Goal: Transaction & Acquisition: Purchase product/service

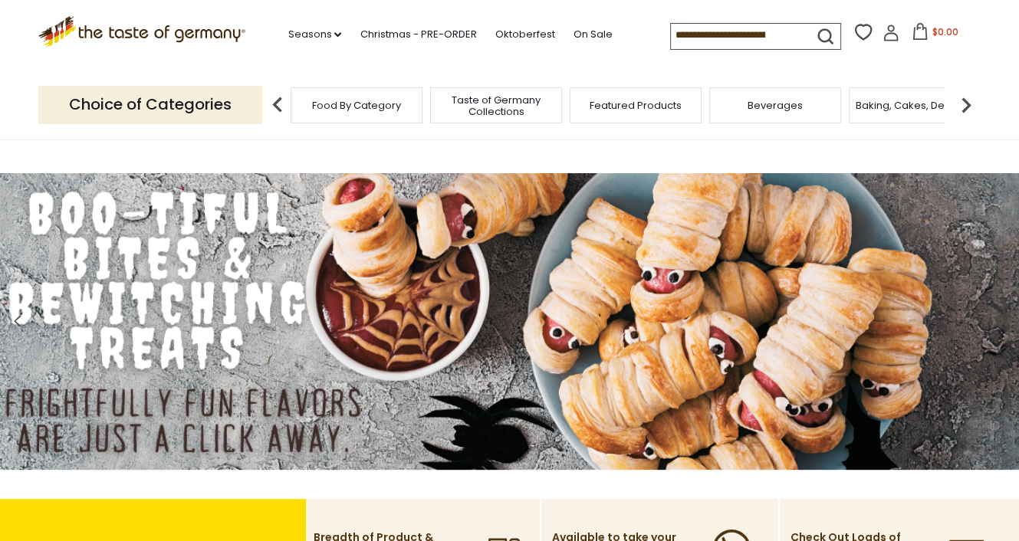
click at [701, 34] on input at bounding box center [736, 34] width 130 height 21
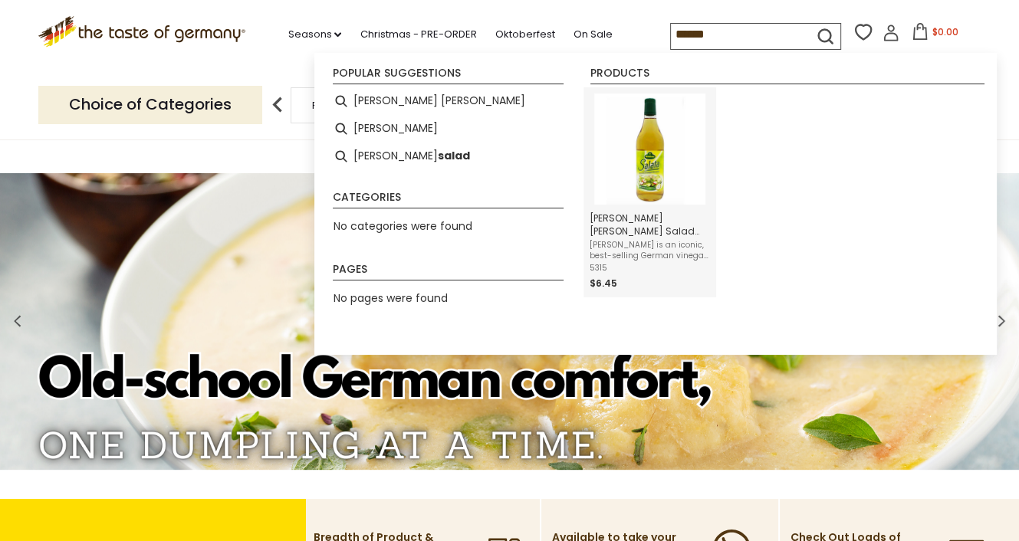
type input "******"
click at [620, 231] on span "[PERSON_NAME] [PERSON_NAME] Salad Dressing - 25.3 oz" at bounding box center [650, 225] width 120 height 26
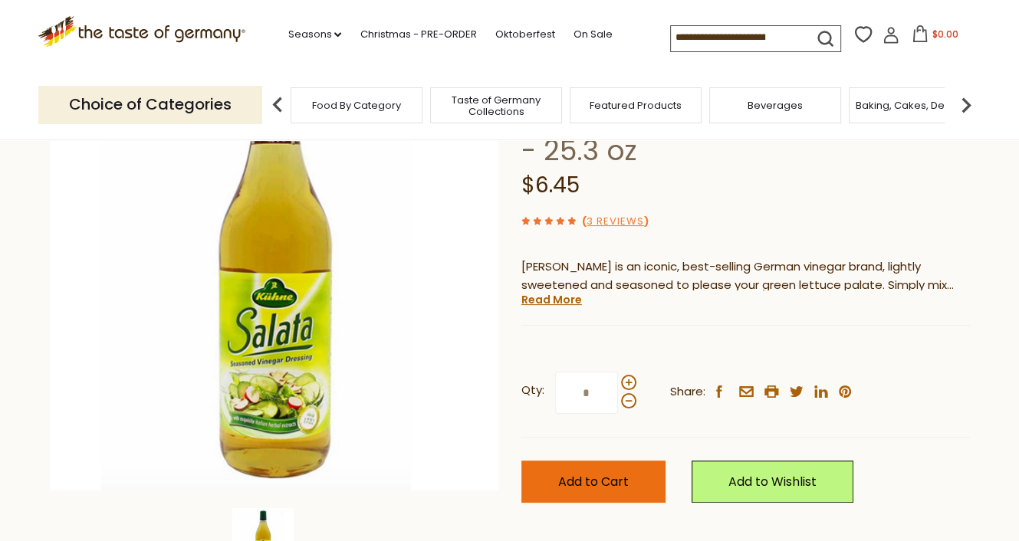
scroll to position [153, 0]
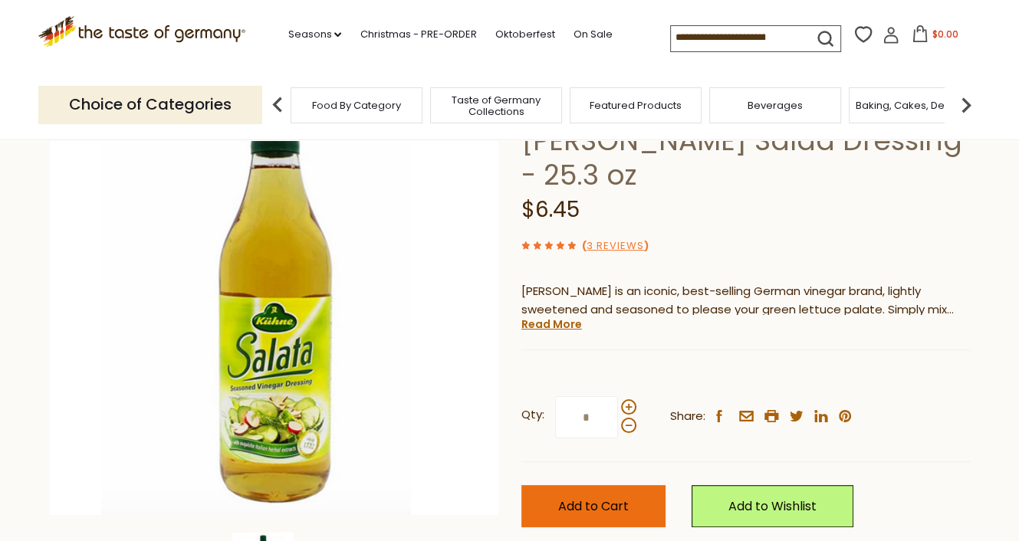
click at [619, 498] on span "Add to Cart" at bounding box center [593, 507] width 71 height 18
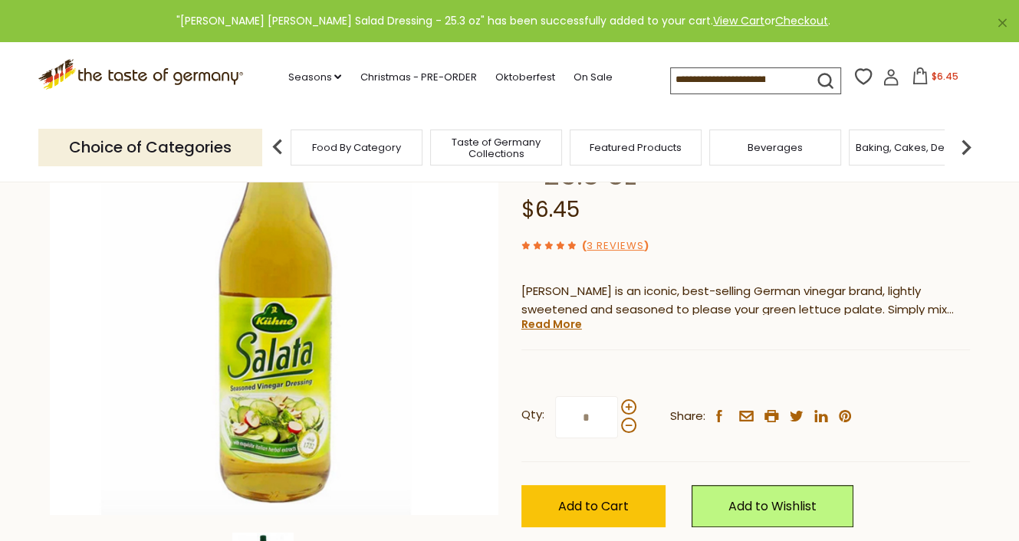
click at [742, 72] on input at bounding box center [736, 78] width 130 height 21
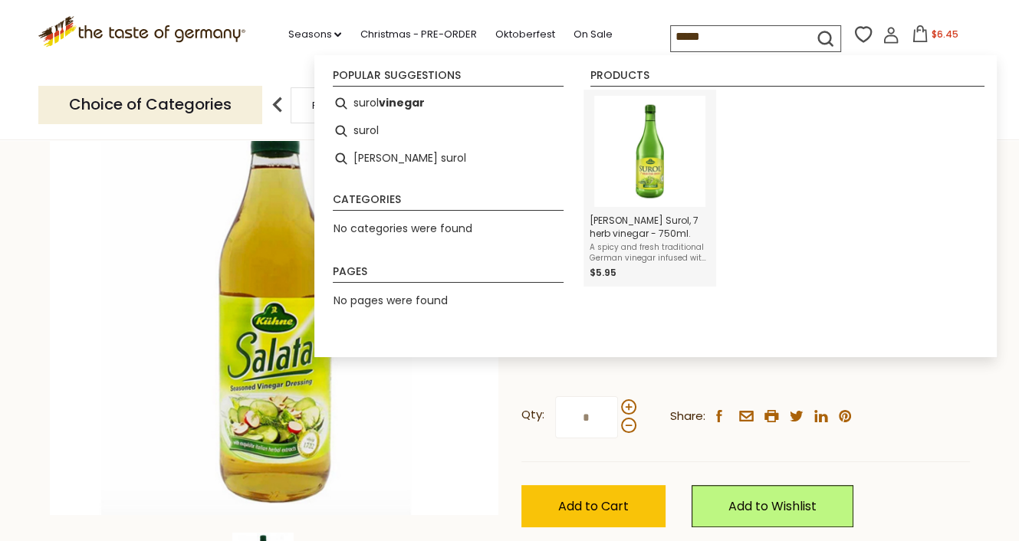
type input "*****"
click at [632, 218] on span "[PERSON_NAME] Surol, 7 herb vinegar - 750ml." at bounding box center [650, 227] width 120 height 26
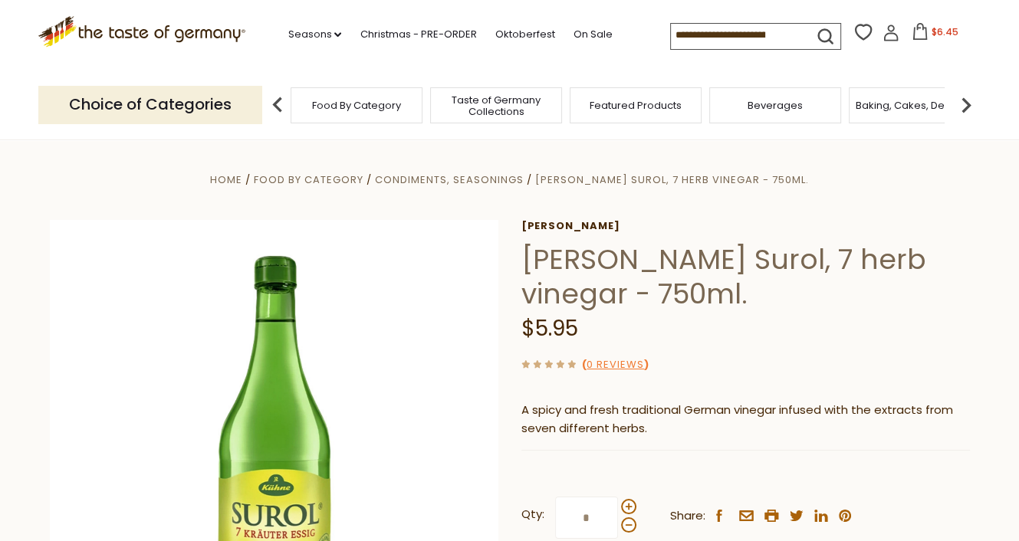
click at [740, 32] on input at bounding box center [736, 34] width 130 height 21
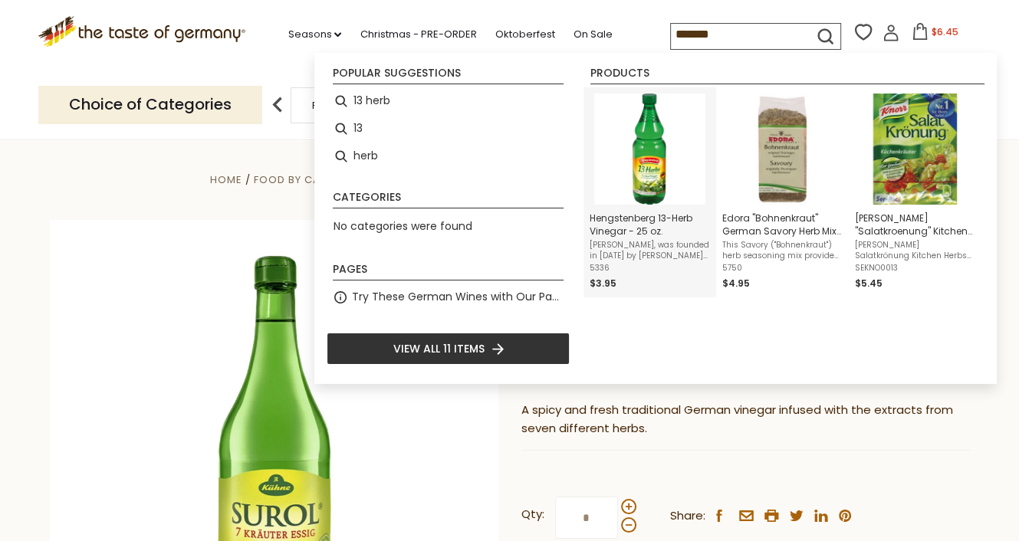
type input "*******"
click at [647, 214] on span "Hengstenberg 13-Herb Vinegar - 25 oz." at bounding box center [650, 225] width 120 height 26
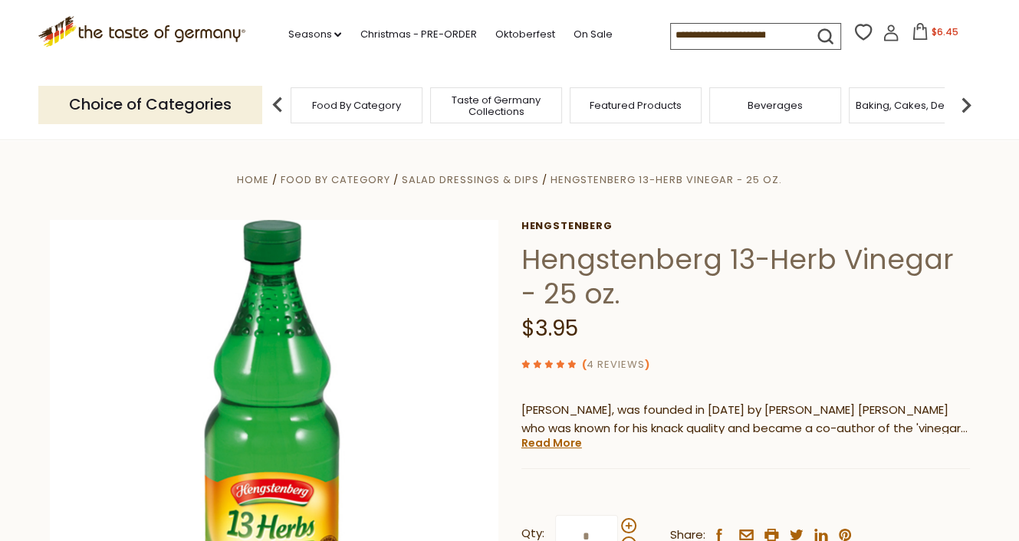
click at [622, 365] on link "4 Reviews" at bounding box center [615, 365] width 58 height 16
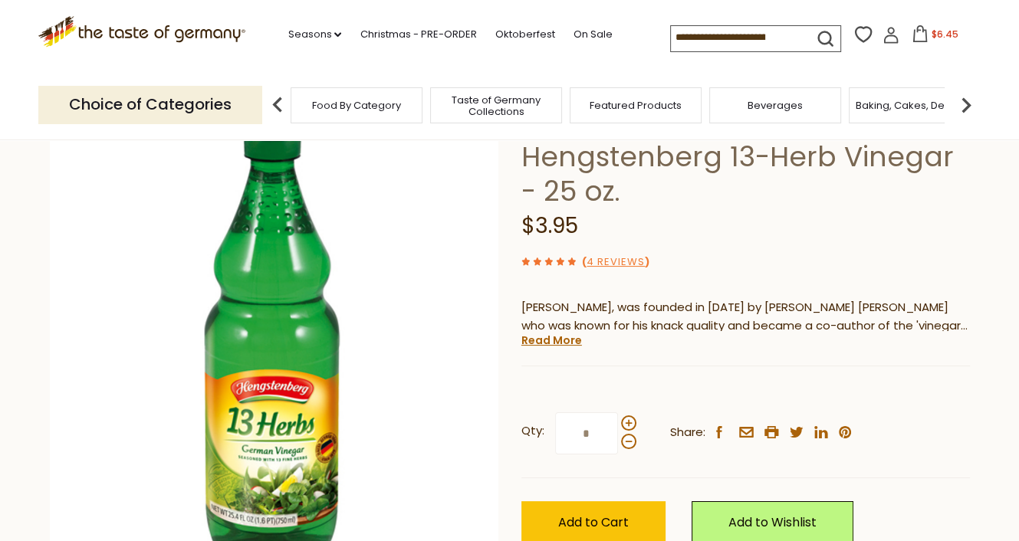
scroll to position [77, 0]
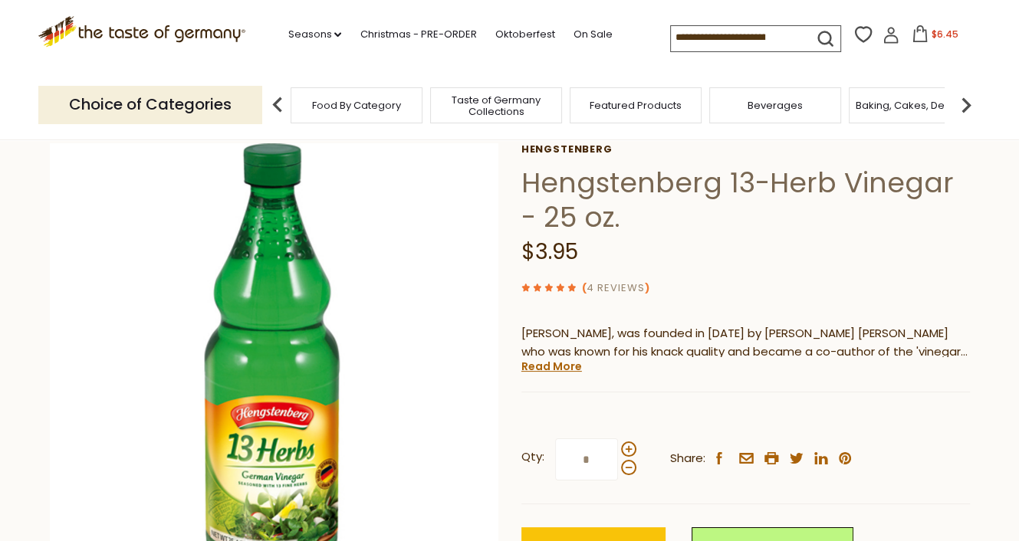
click at [616, 286] on link "4 Reviews" at bounding box center [615, 289] width 58 height 16
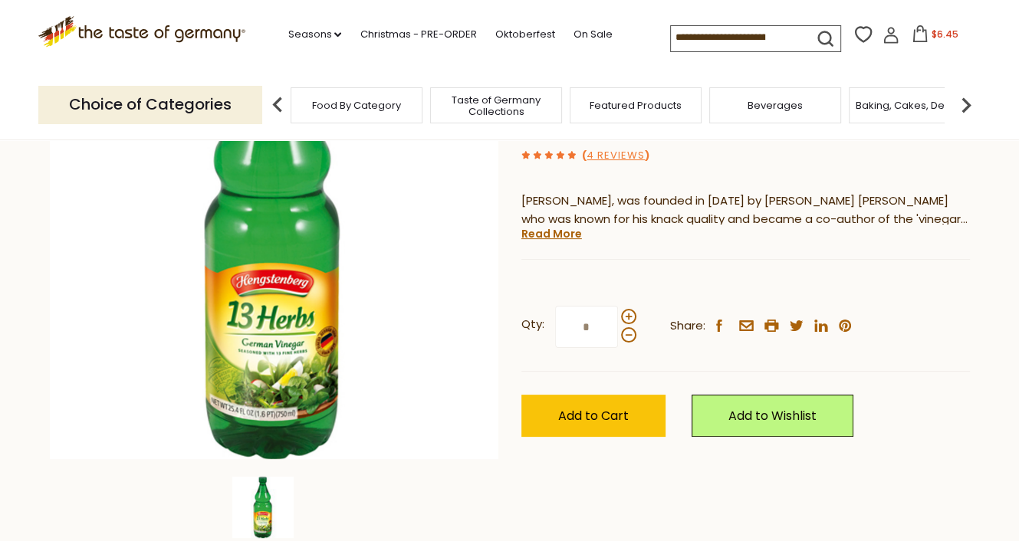
scroll to position [593, 0]
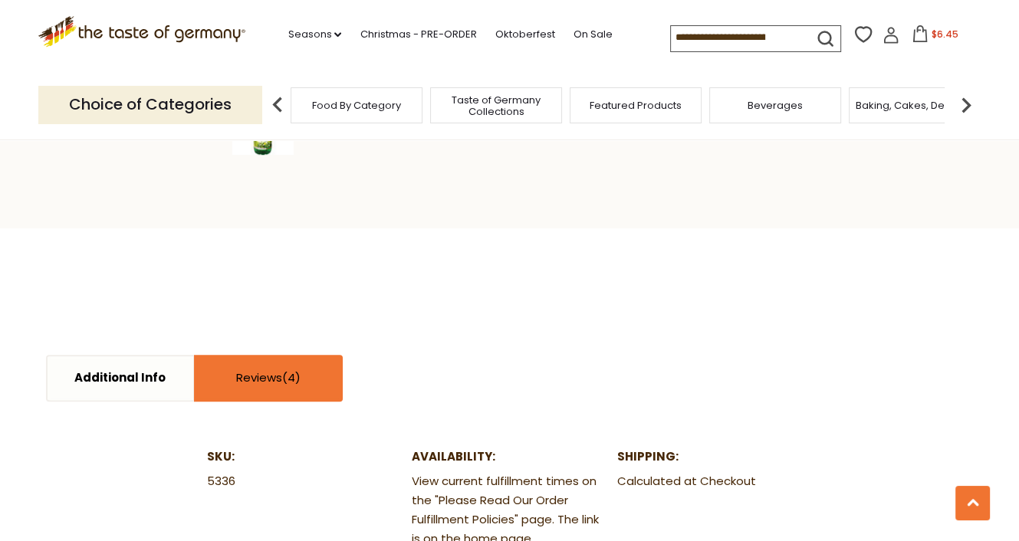
click at [265, 367] on link "Reviews" at bounding box center [268, 378] width 146 height 44
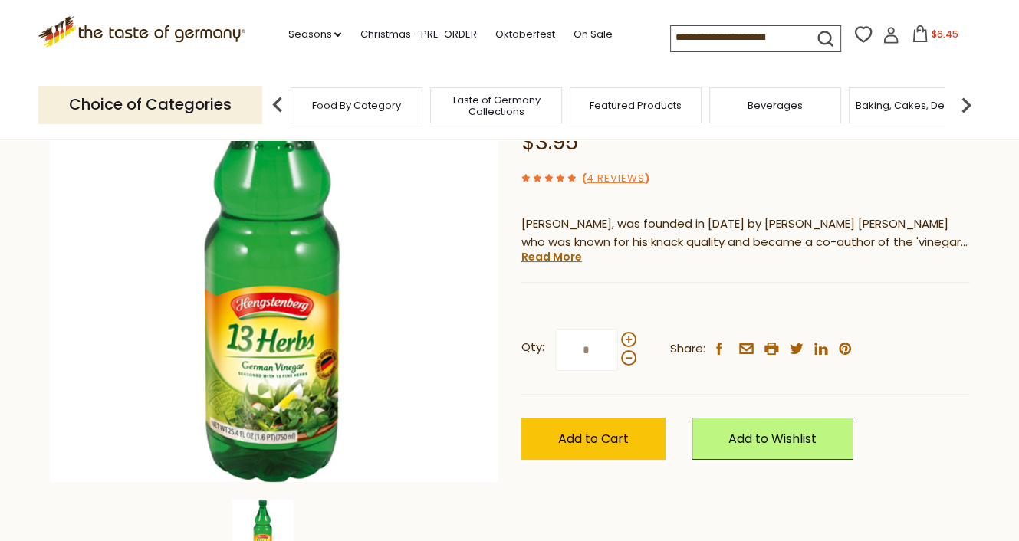
scroll to position [307, 0]
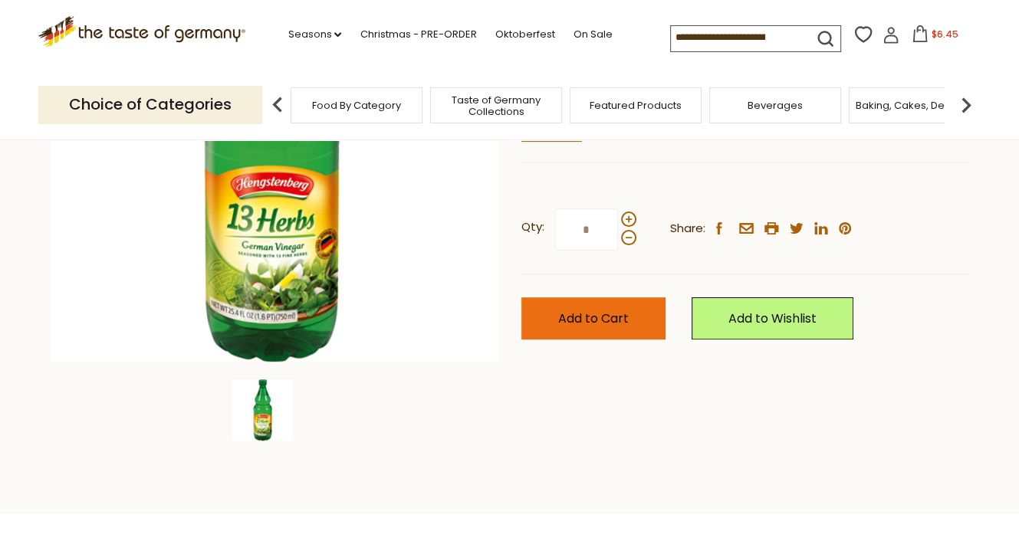
click at [632, 330] on button "Add to Cart" at bounding box center [593, 318] width 144 height 42
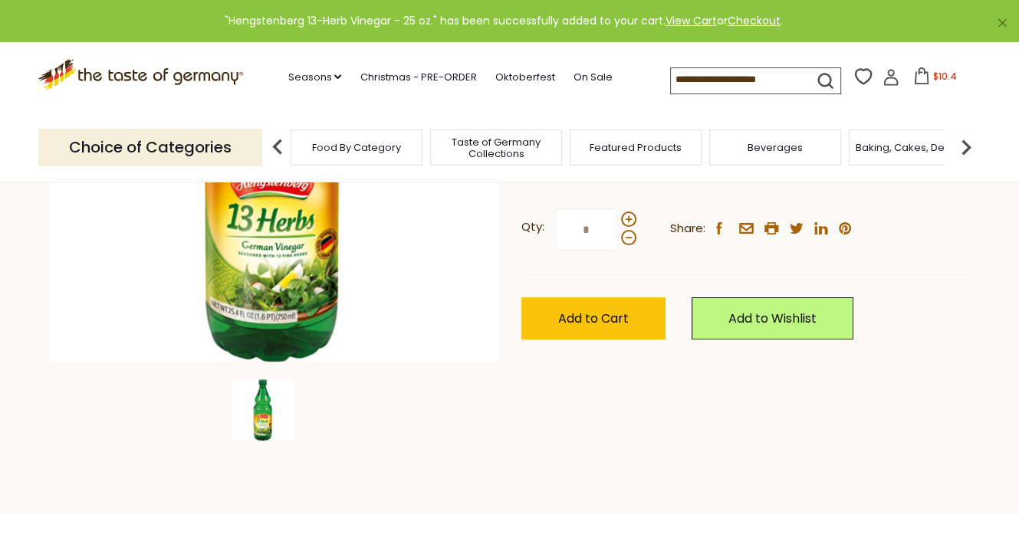
click at [731, 81] on input at bounding box center [736, 78] width 130 height 21
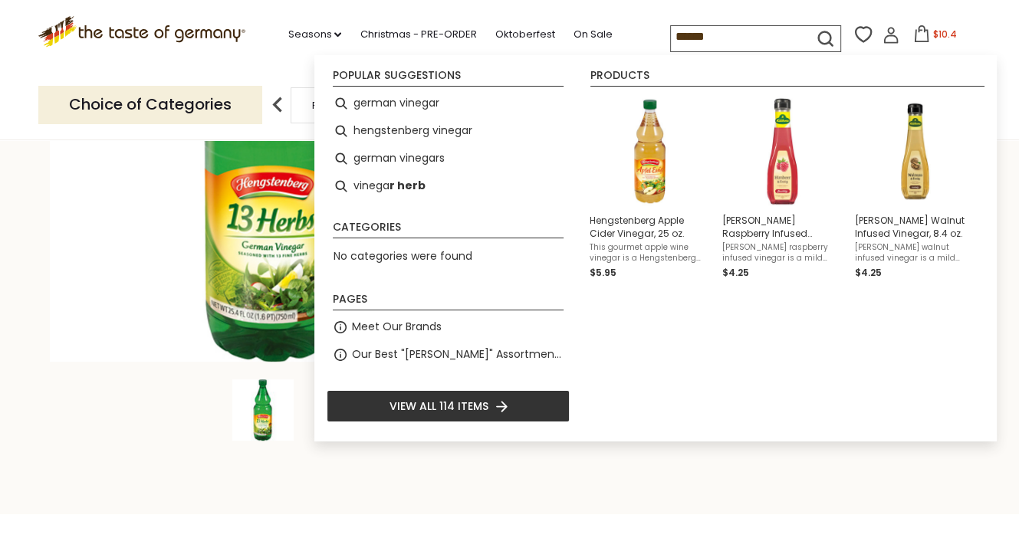
type input "*******"
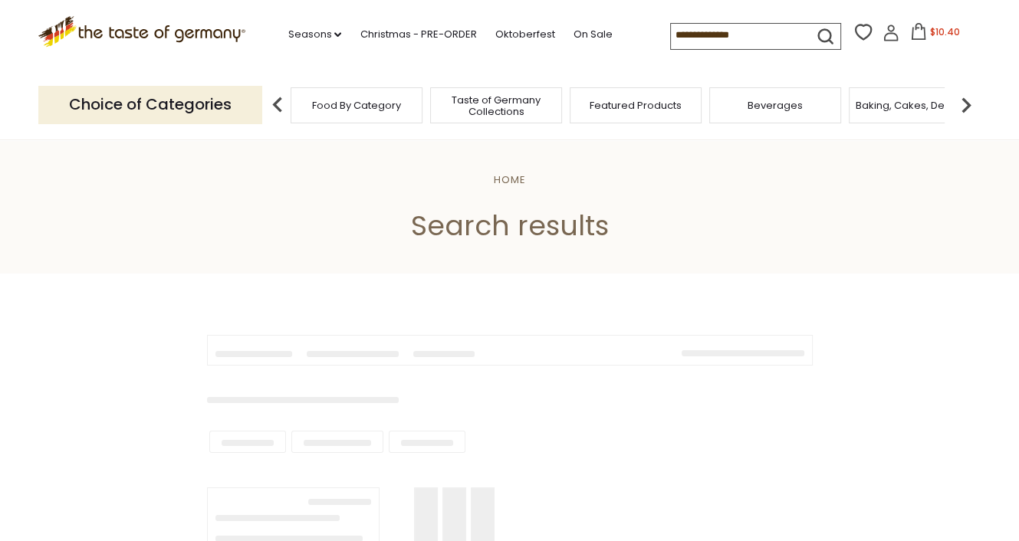
type input "*******"
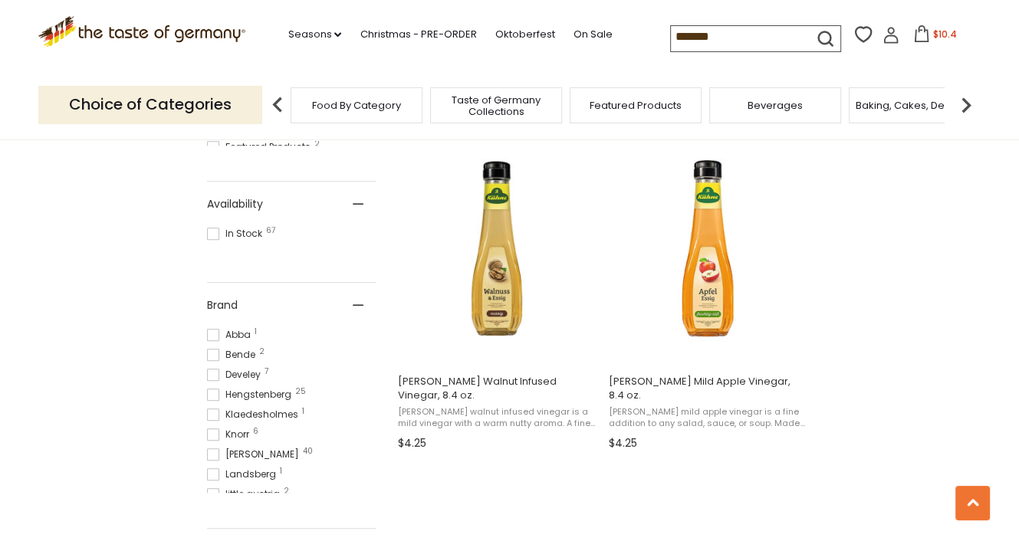
scroll to position [460, 0]
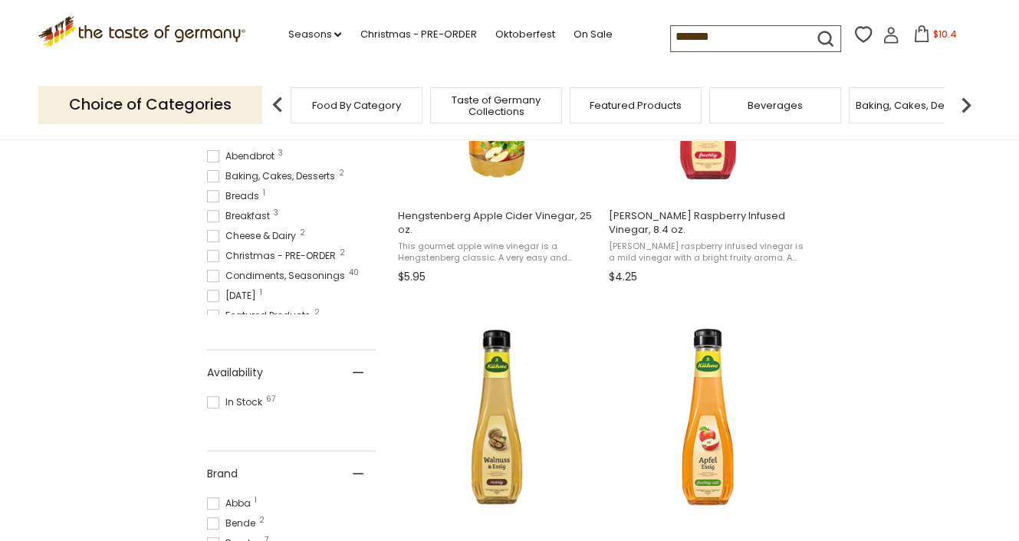
click at [362, 110] on span "Food By Category" at bounding box center [356, 105] width 89 height 11
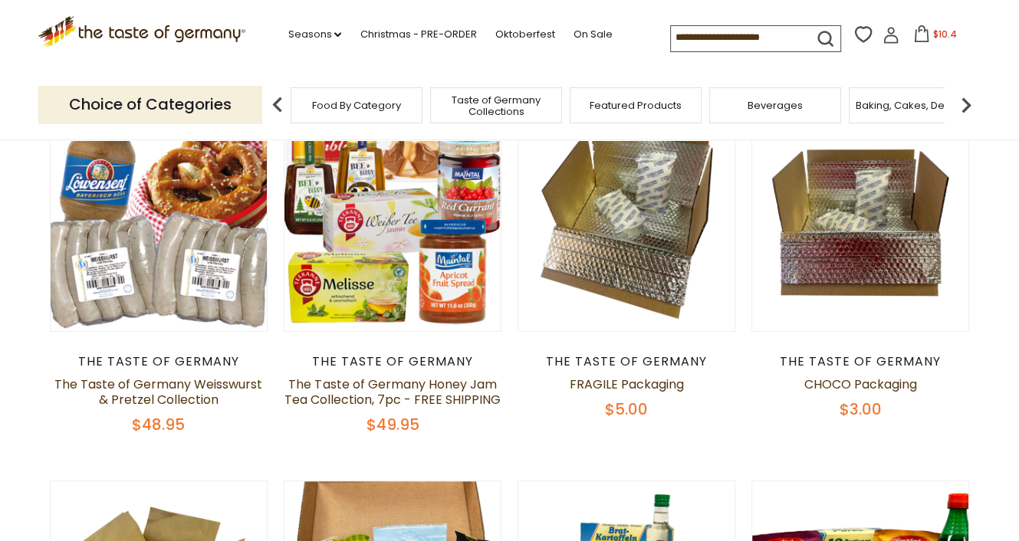
scroll to position [230, 0]
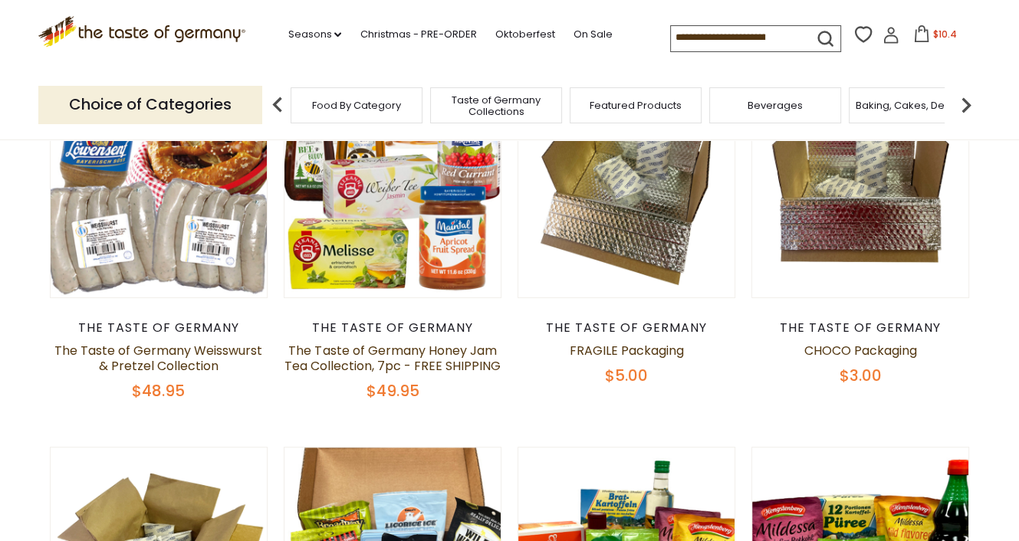
click at [969, 103] on img at bounding box center [966, 105] width 31 height 31
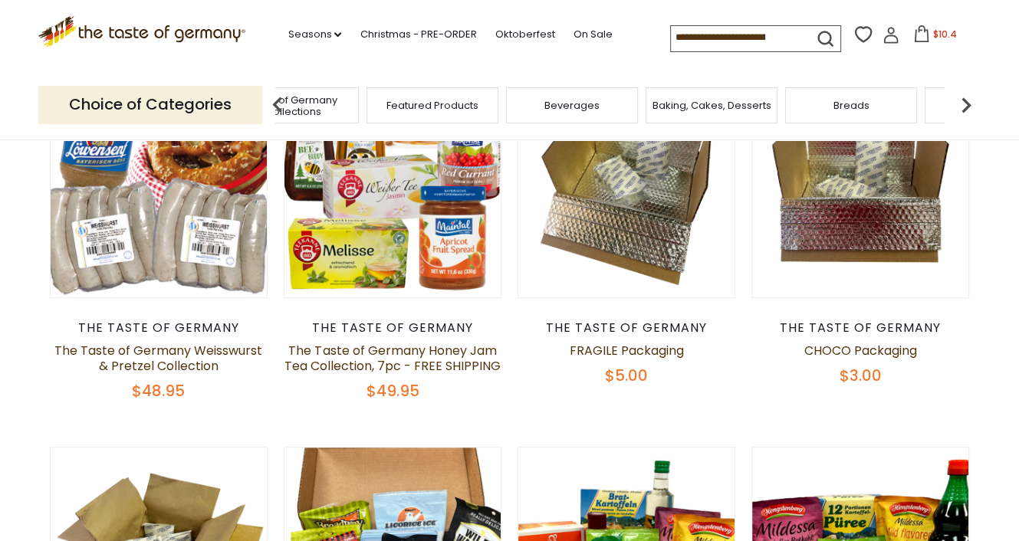
click at [969, 103] on img at bounding box center [966, 105] width 31 height 31
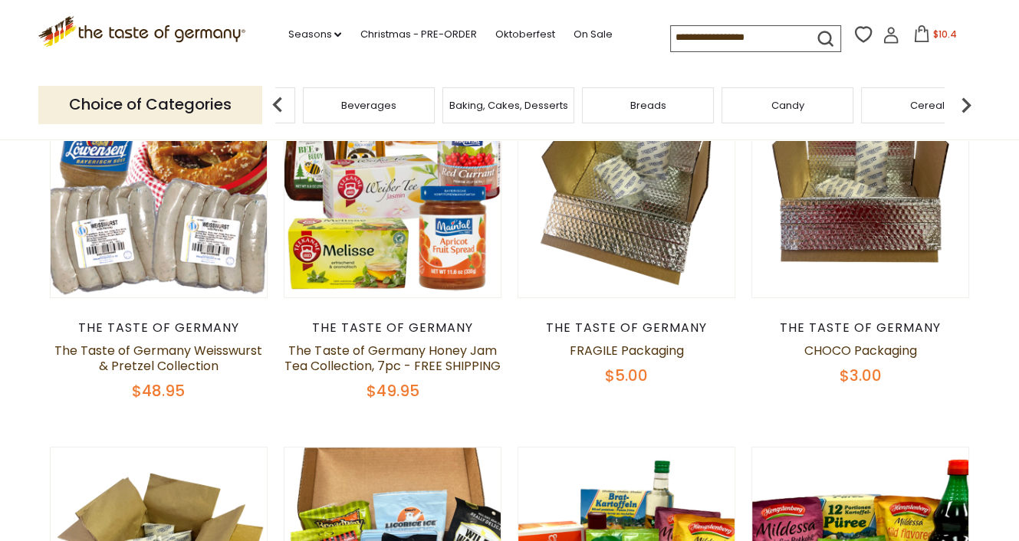
click at [636, 103] on span "Breads" at bounding box center [648, 105] width 36 height 11
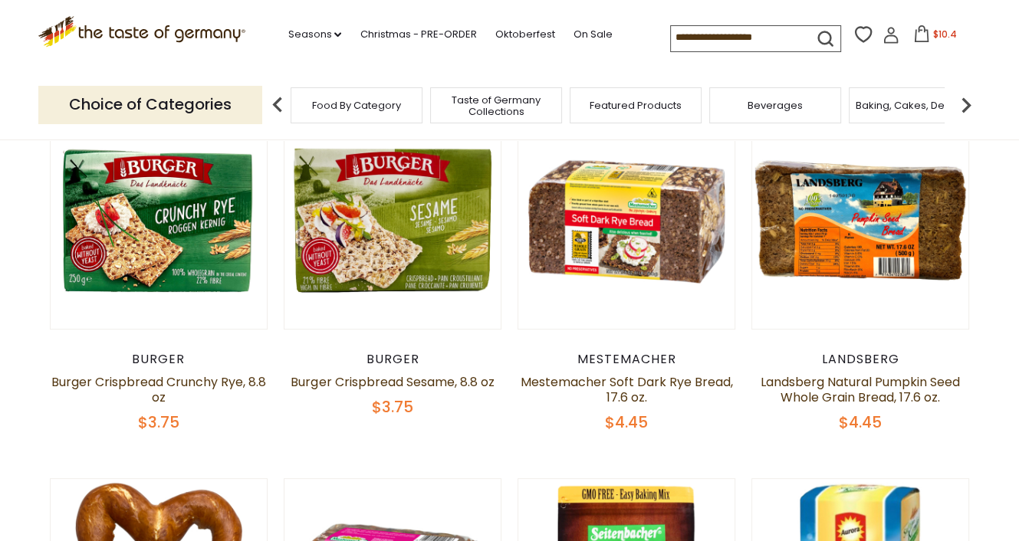
scroll to position [429, 0]
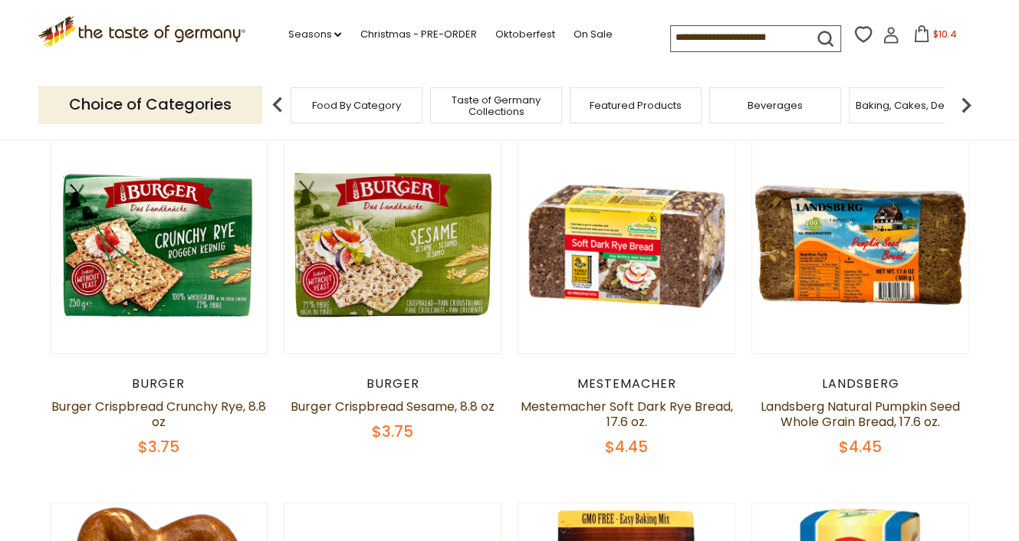
click at [967, 105] on img at bounding box center [966, 105] width 31 height 31
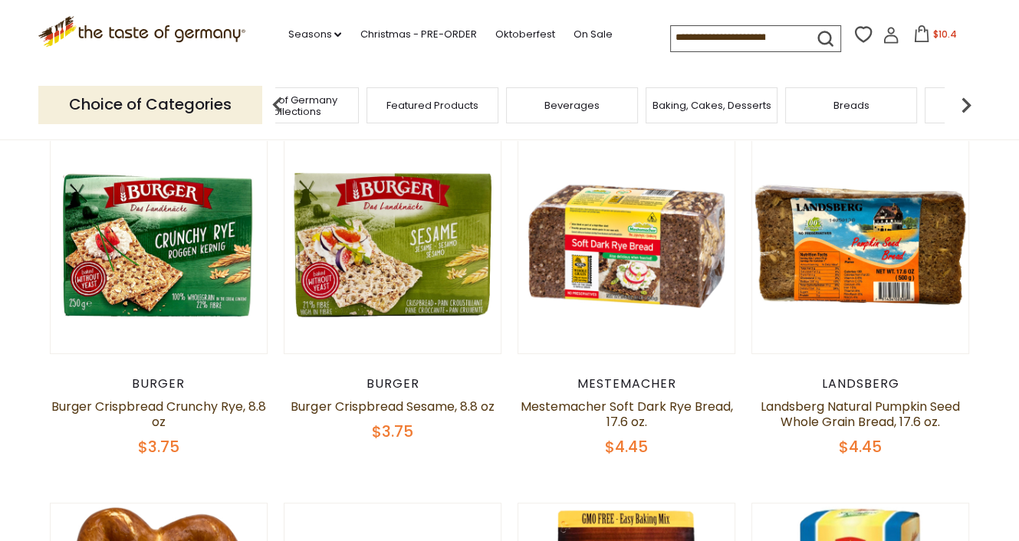
click at [967, 105] on img at bounding box center [966, 105] width 31 height 31
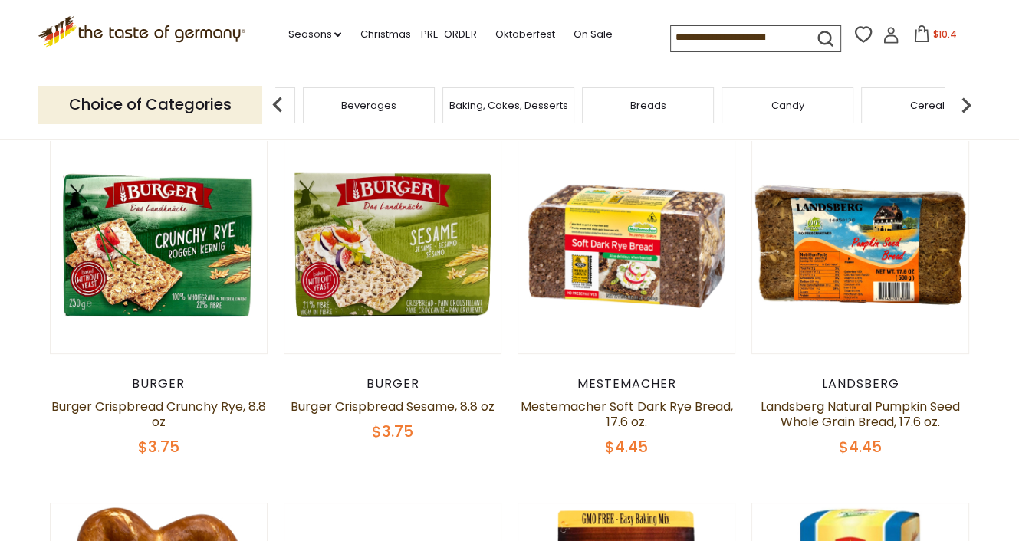
click at [384, 120] on div "Beverages" at bounding box center [369, 105] width 132 height 36
click at [376, 103] on span "Beverages" at bounding box center [368, 105] width 55 height 11
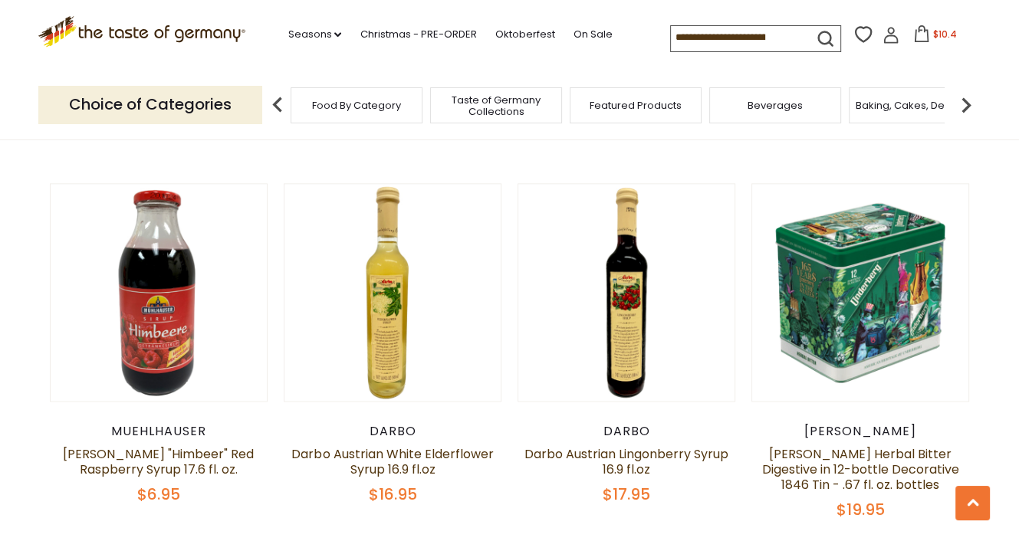
scroll to position [1916, 0]
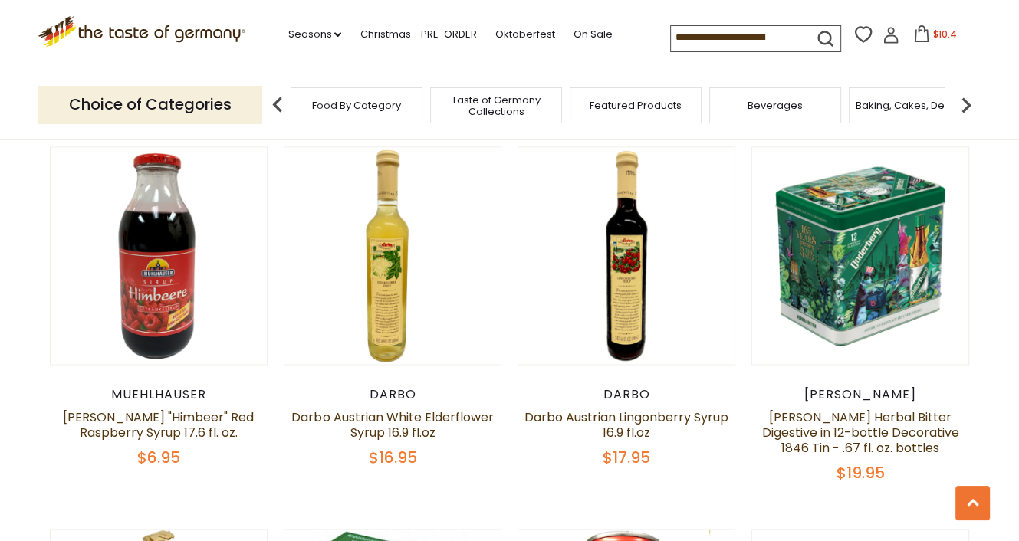
click at [961, 100] on img at bounding box center [966, 105] width 31 height 31
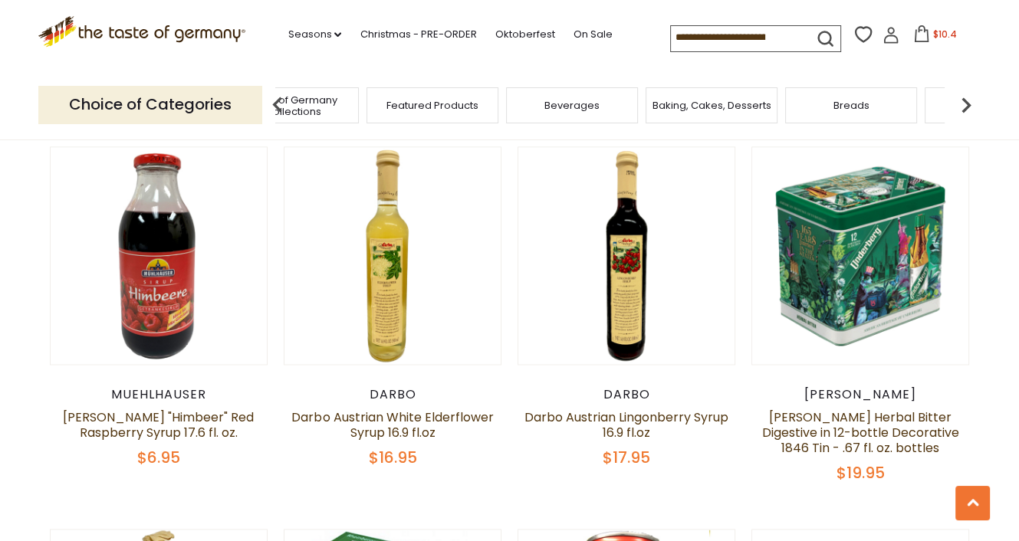
click at [970, 100] on img at bounding box center [966, 105] width 31 height 31
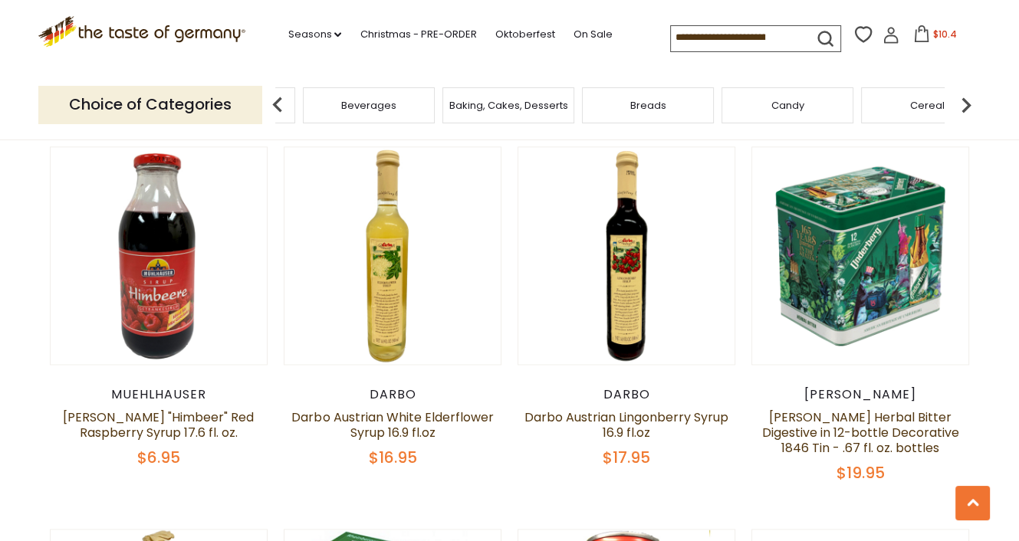
click at [816, 102] on div "Candy" at bounding box center [787, 105] width 132 height 36
click at [781, 90] on div "Candy" at bounding box center [787, 105] width 132 height 36
click at [791, 102] on span "Candy" at bounding box center [787, 105] width 33 height 11
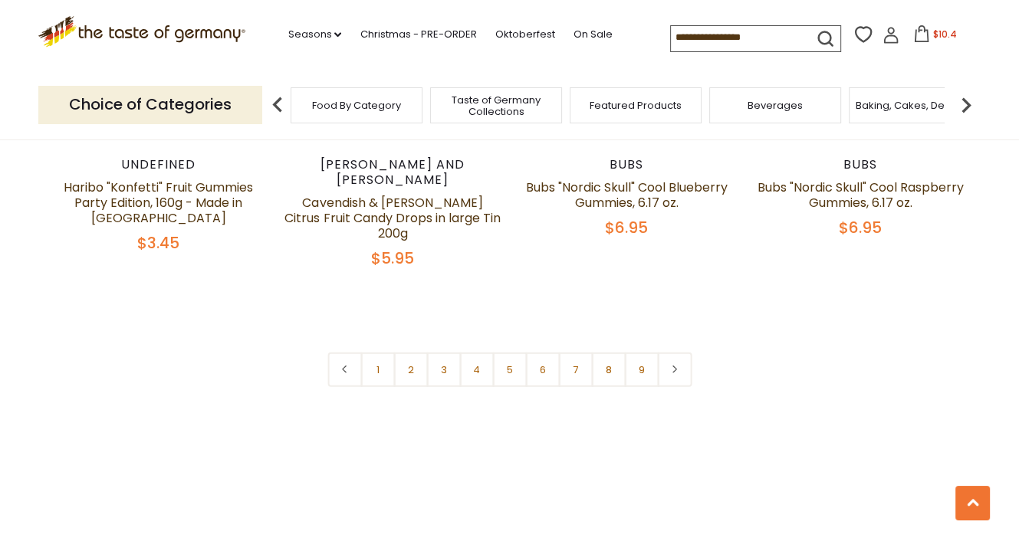
scroll to position [3779, 0]
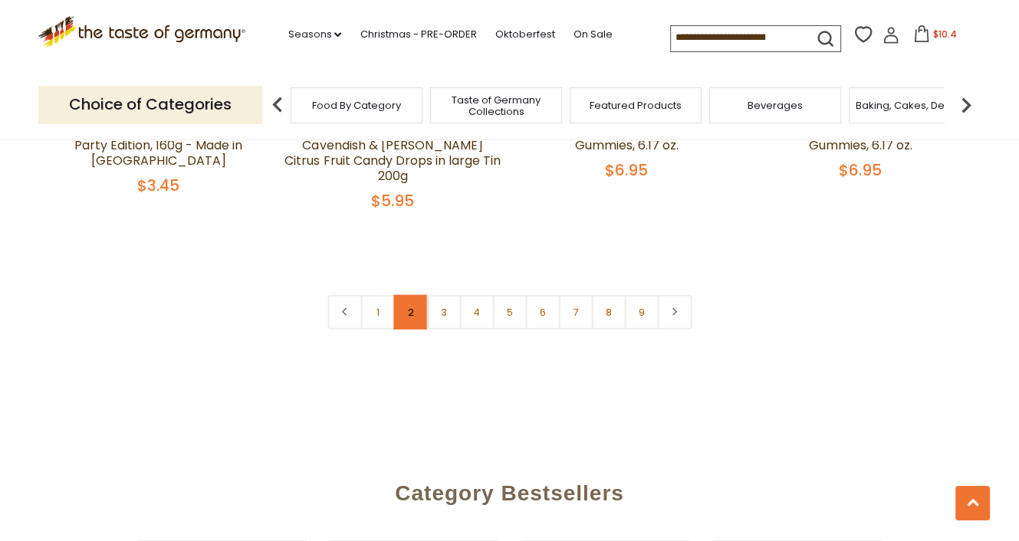
click at [420, 295] on link "2" at bounding box center [410, 312] width 34 height 34
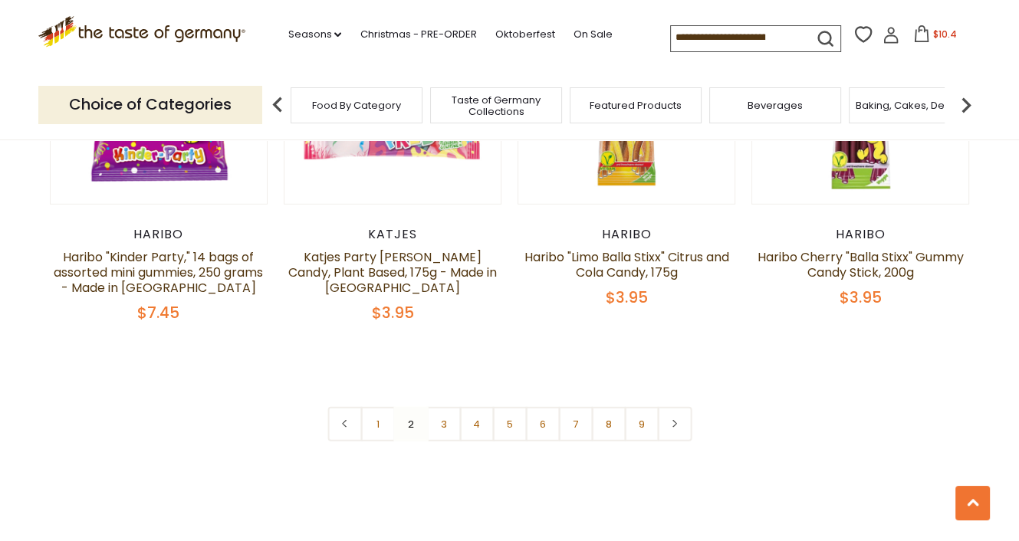
scroll to position [3713, 0]
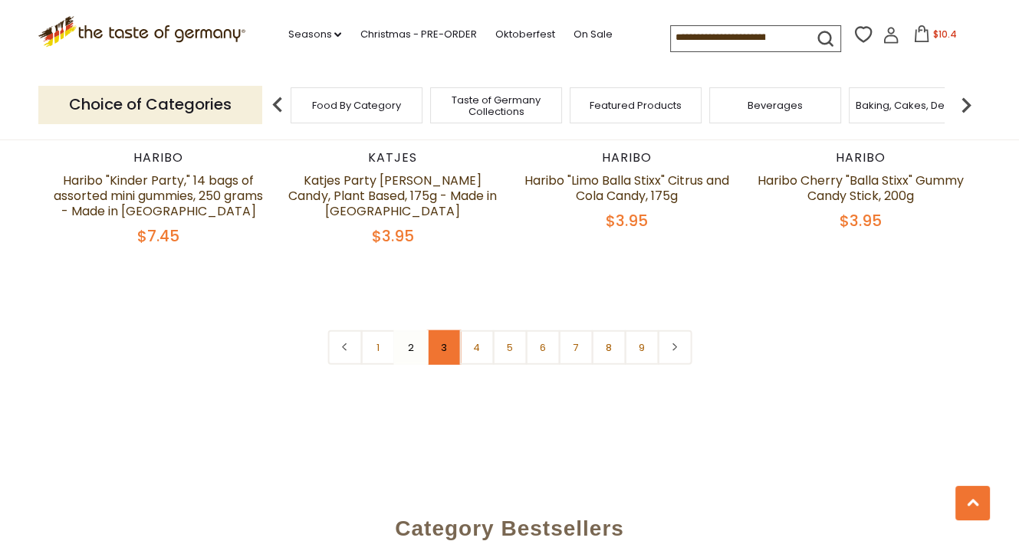
click at [451, 330] on link "3" at bounding box center [443, 347] width 34 height 34
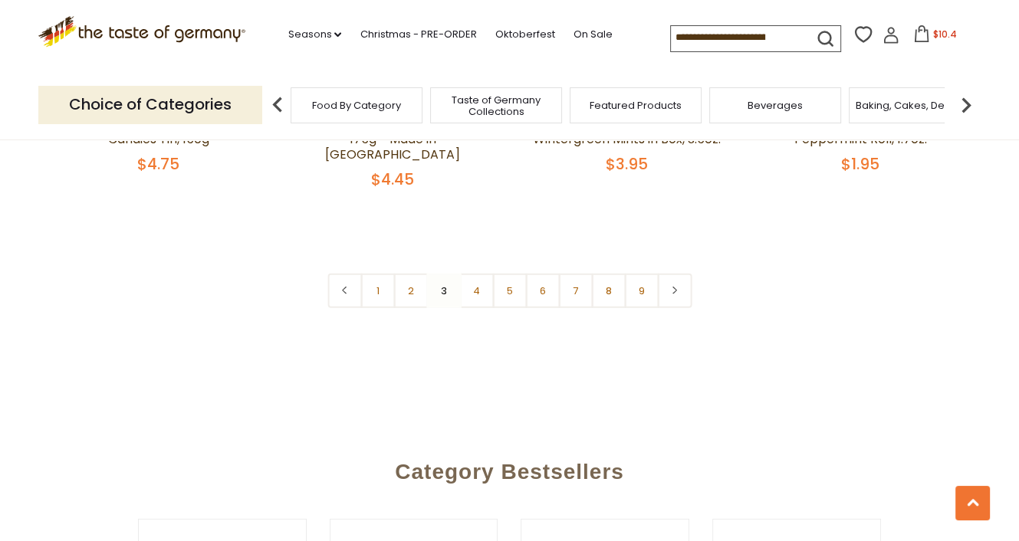
scroll to position [3790, 0]
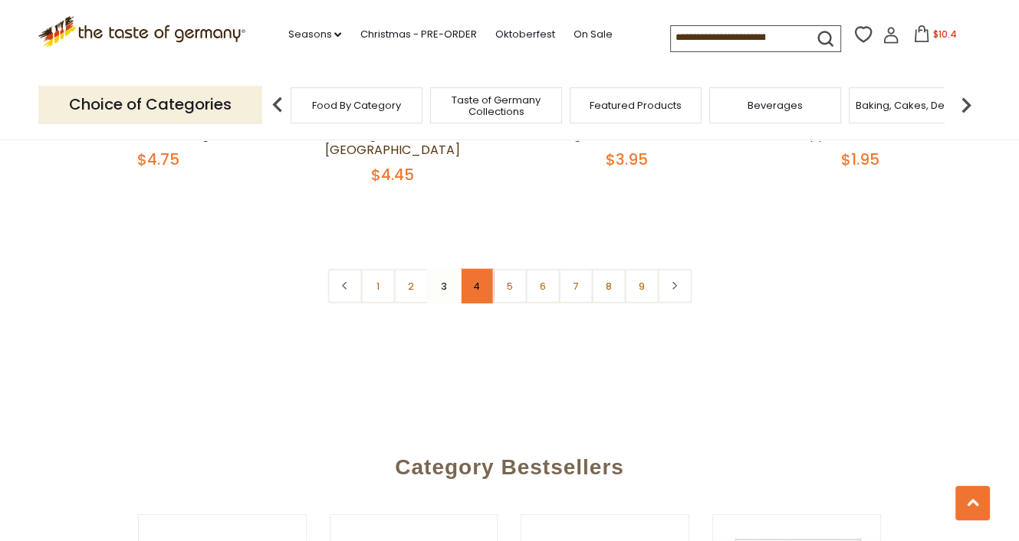
click at [478, 269] on link "4" at bounding box center [476, 286] width 34 height 34
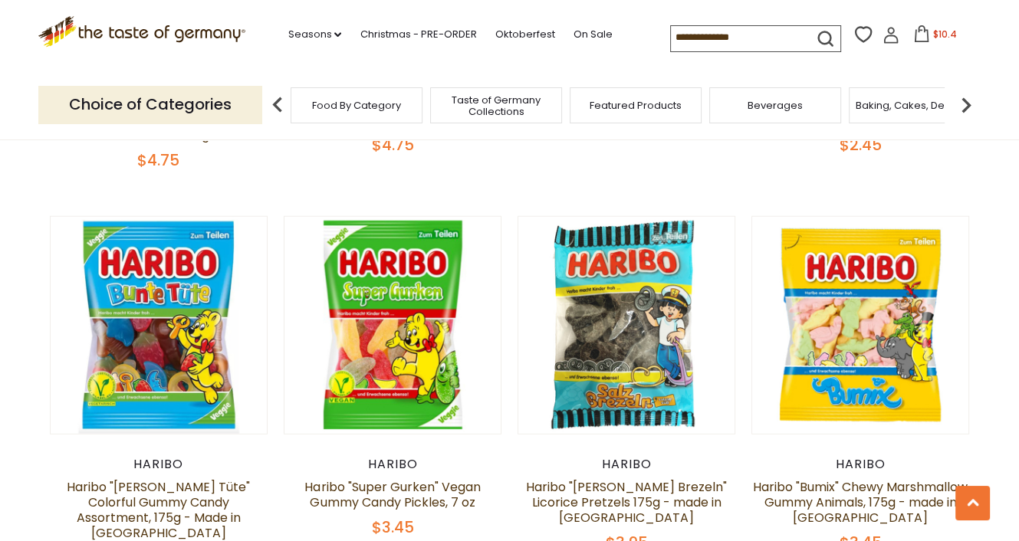
scroll to position [3713, 0]
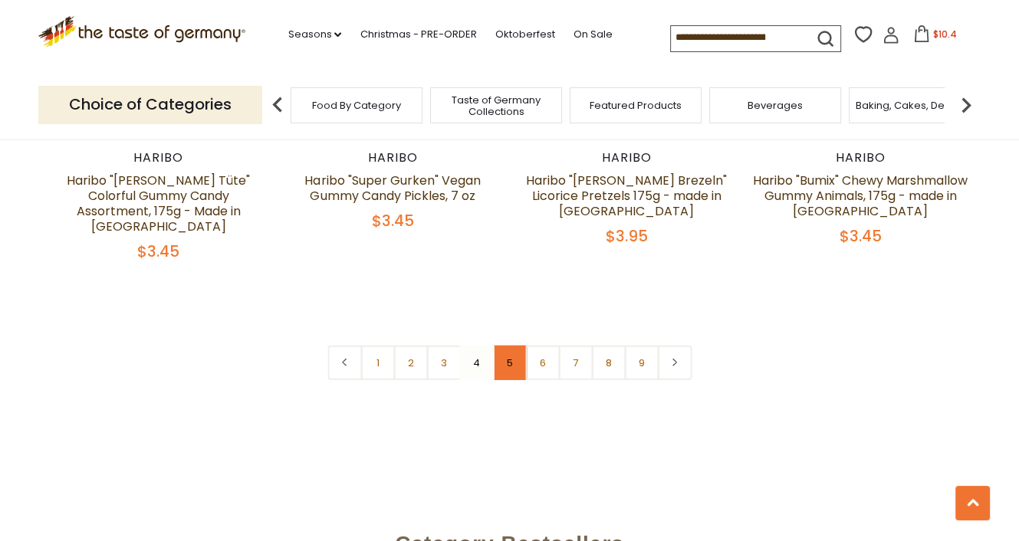
click at [505, 346] on link "5" at bounding box center [509, 363] width 34 height 34
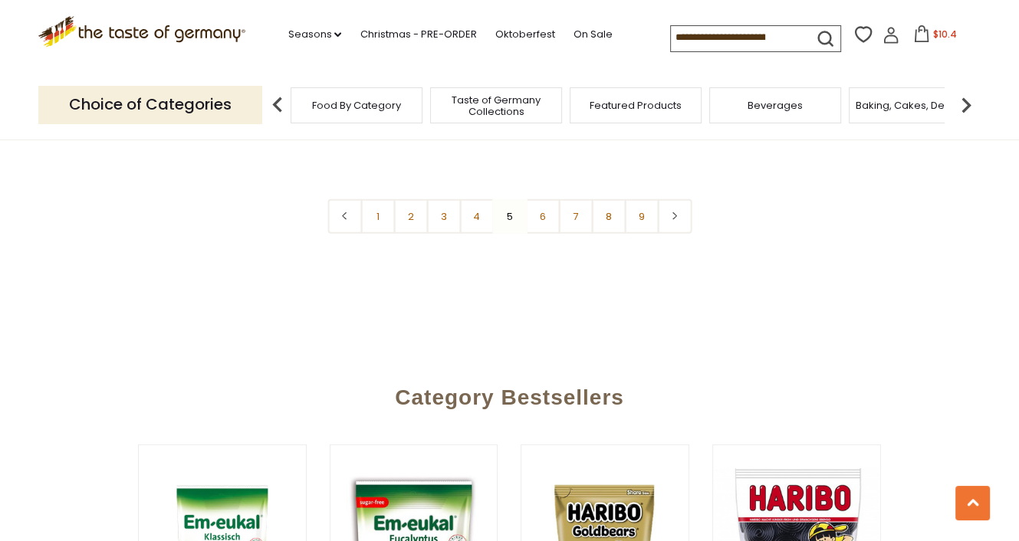
scroll to position [3637, 0]
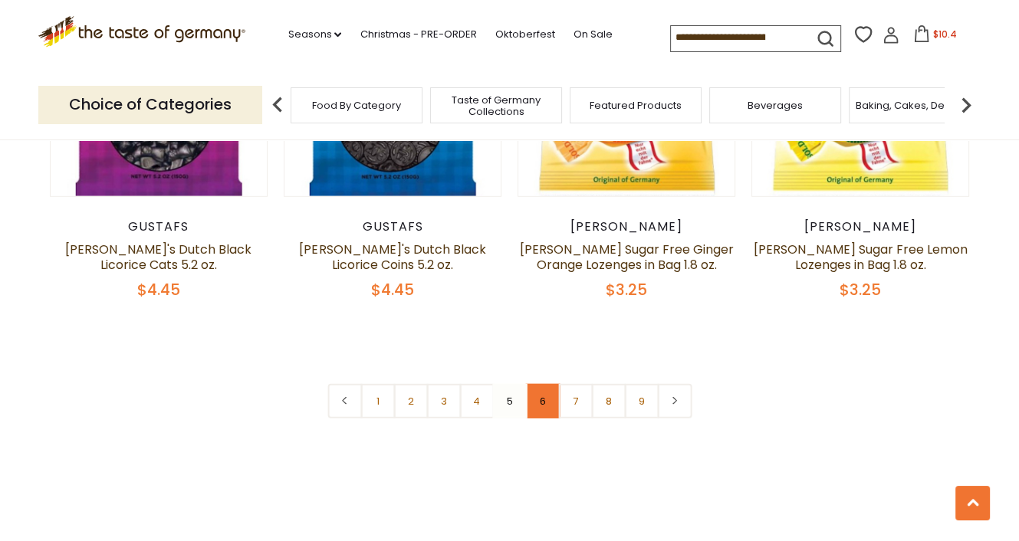
click at [535, 384] on link "6" at bounding box center [542, 401] width 34 height 34
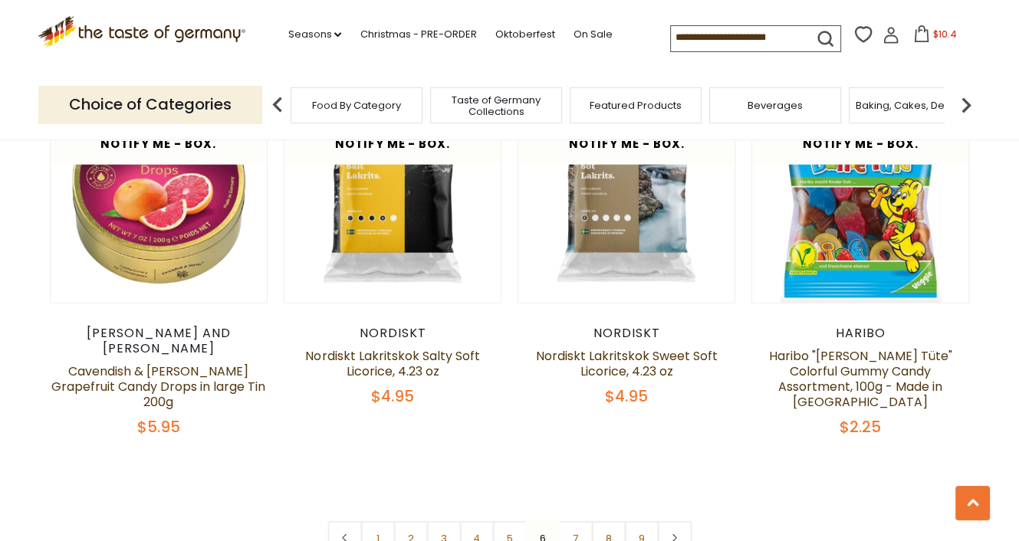
scroll to position [3785, 0]
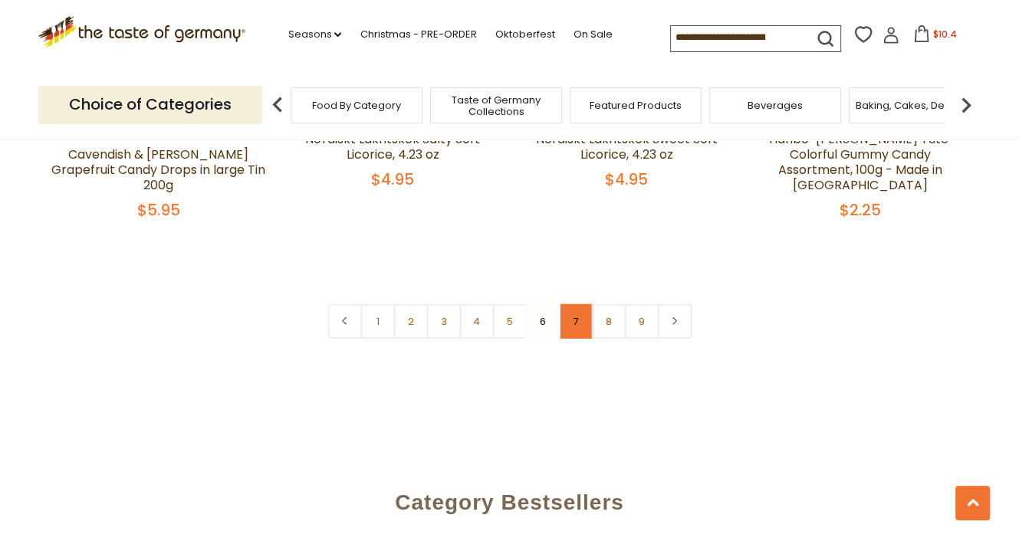
click at [576, 304] on link "7" at bounding box center [575, 321] width 34 height 34
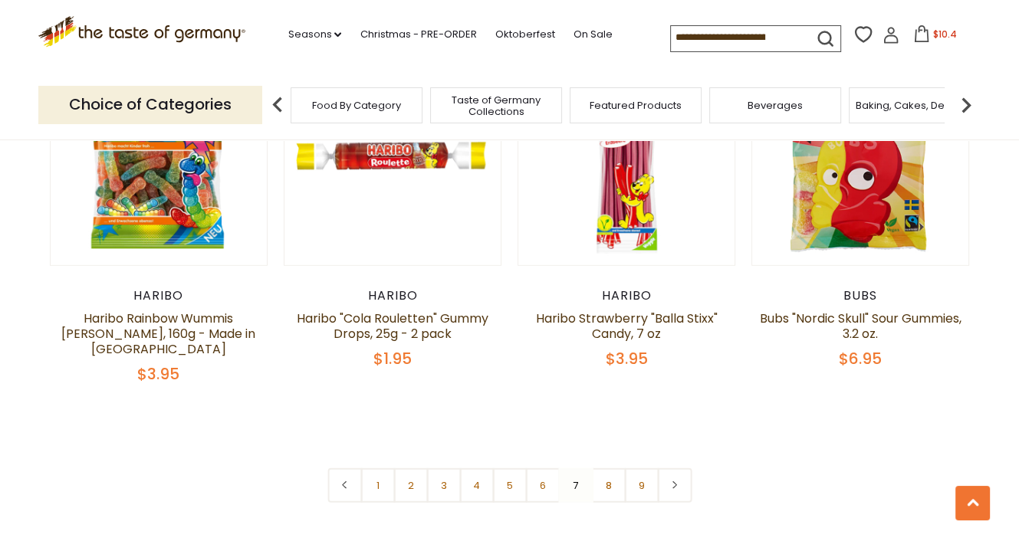
scroll to position [3637, 0]
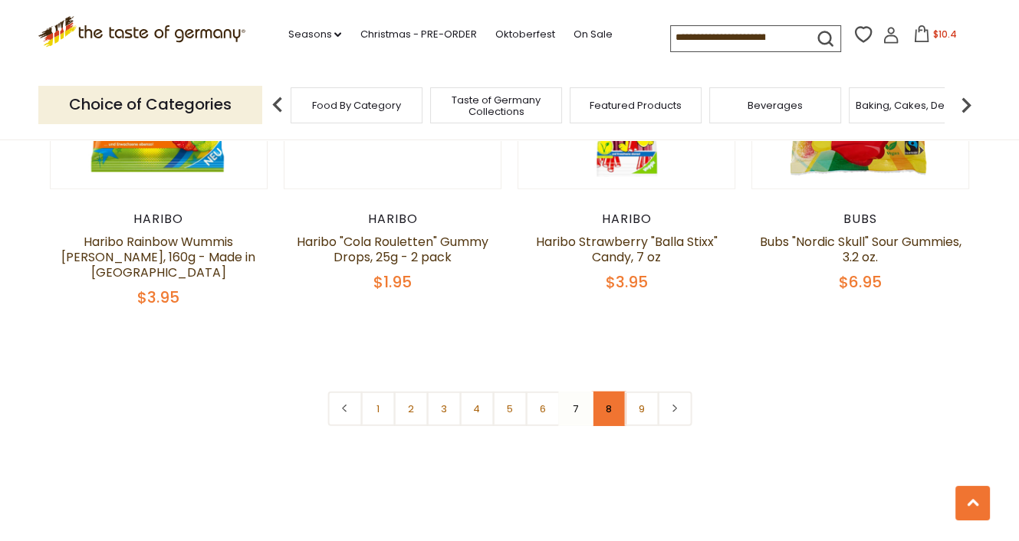
click at [612, 392] on link "8" at bounding box center [608, 409] width 34 height 34
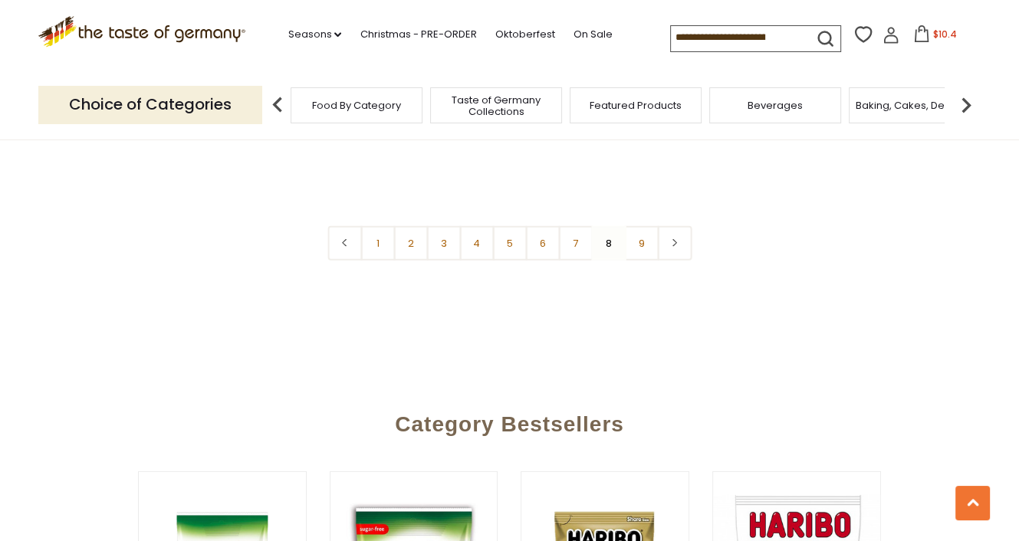
scroll to position [3707, 0]
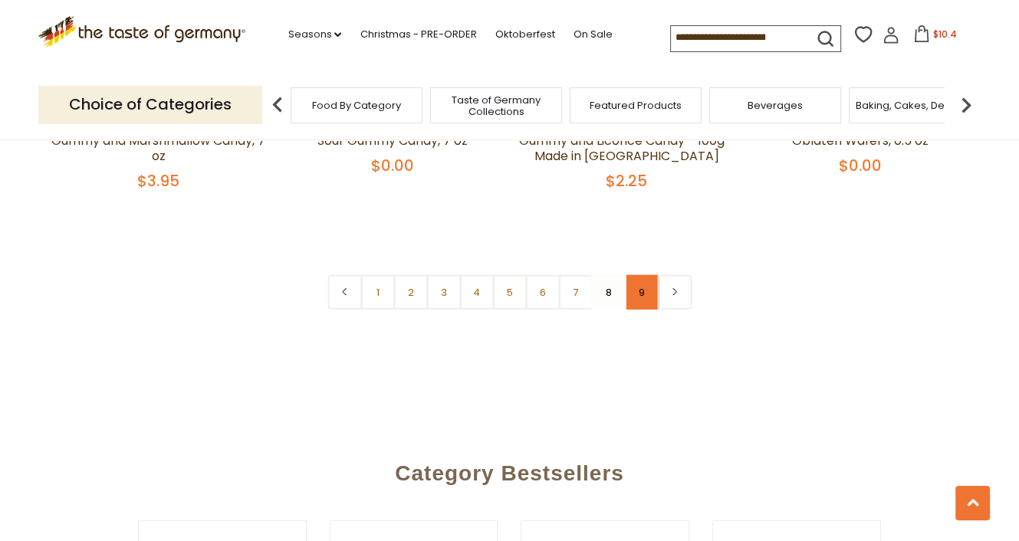
click at [647, 275] on link "9" at bounding box center [641, 292] width 34 height 34
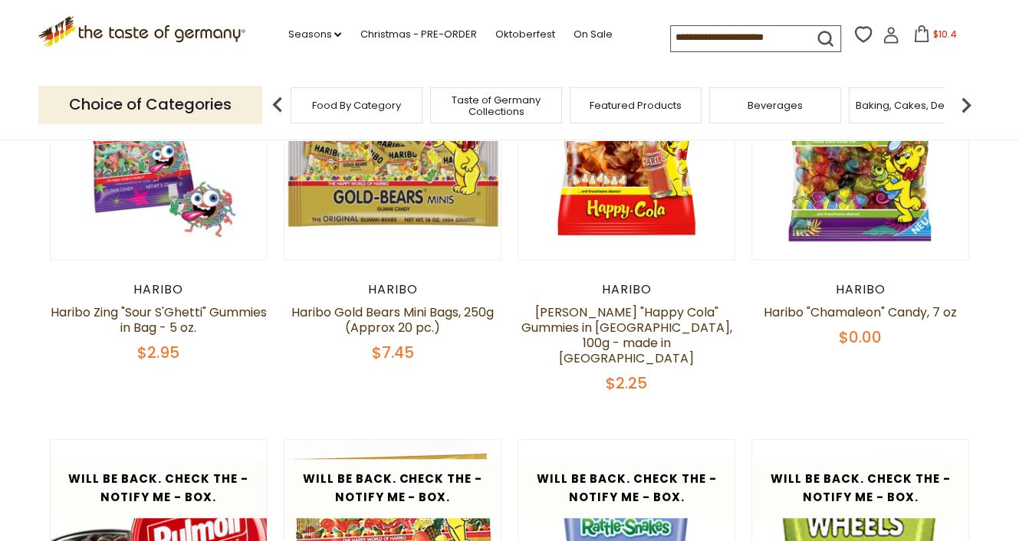
scroll to position [0, 0]
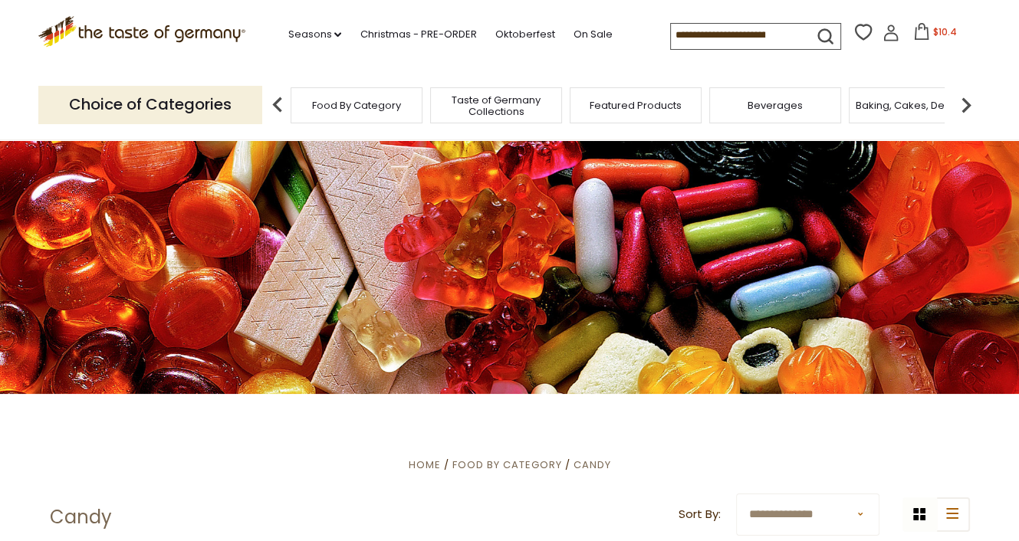
click at [964, 103] on img at bounding box center [966, 105] width 31 height 31
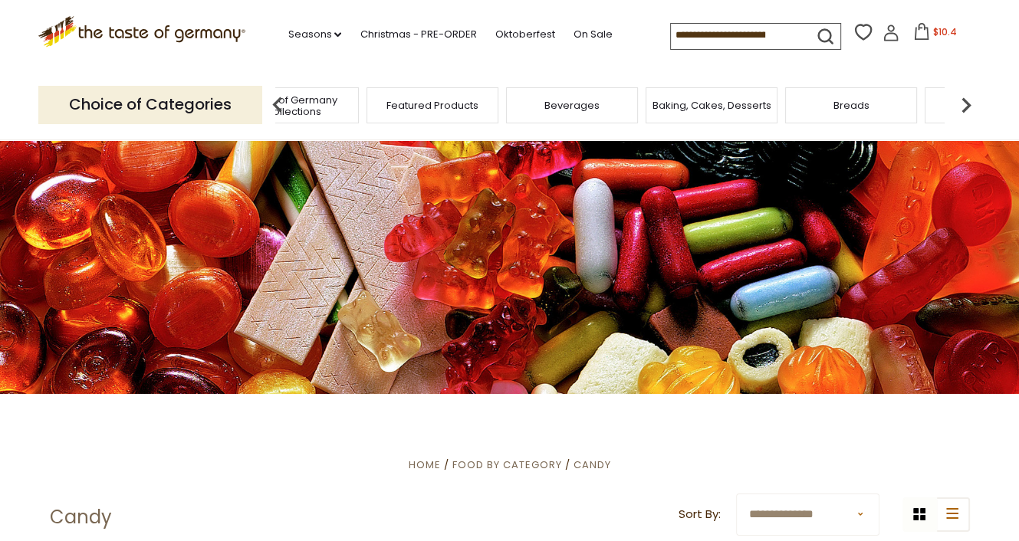
click at [927, 31] on button "$10.4" at bounding box center [934, 34] width 65 height 23
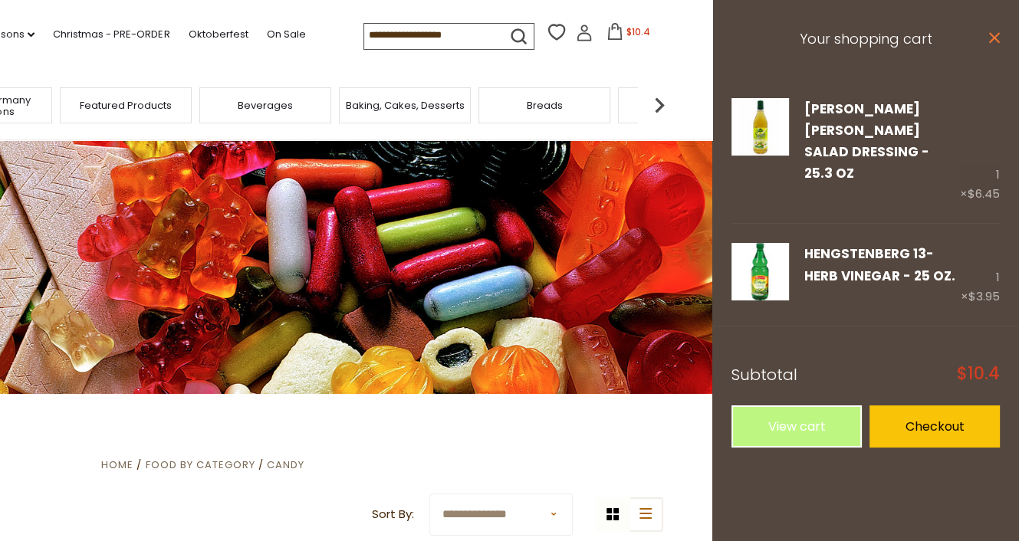
click at [995, 38] on icon "close" at bounding box center [993, 37] width 11 height 11
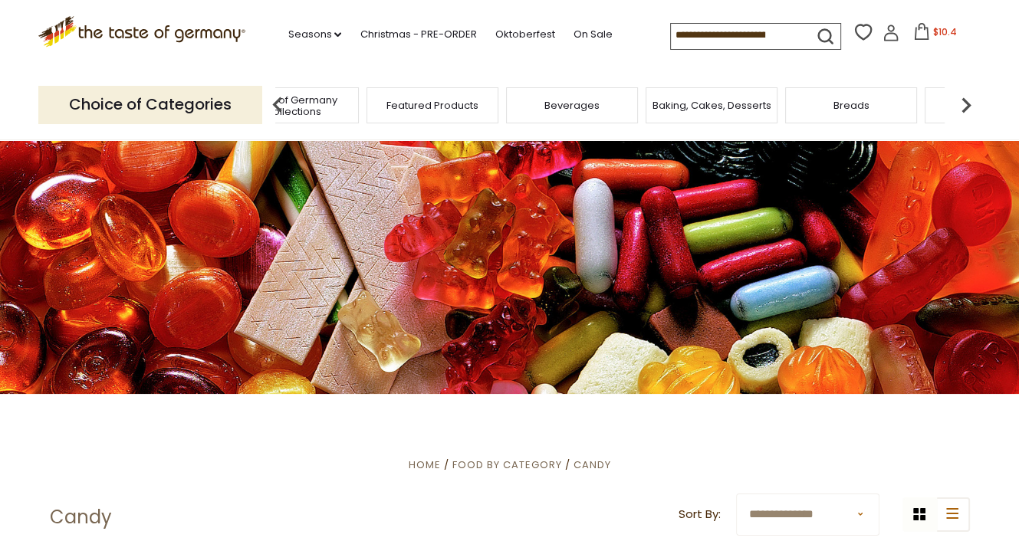
click at [752, 29] on input at bounding box center [736, 34] width 130 height 21
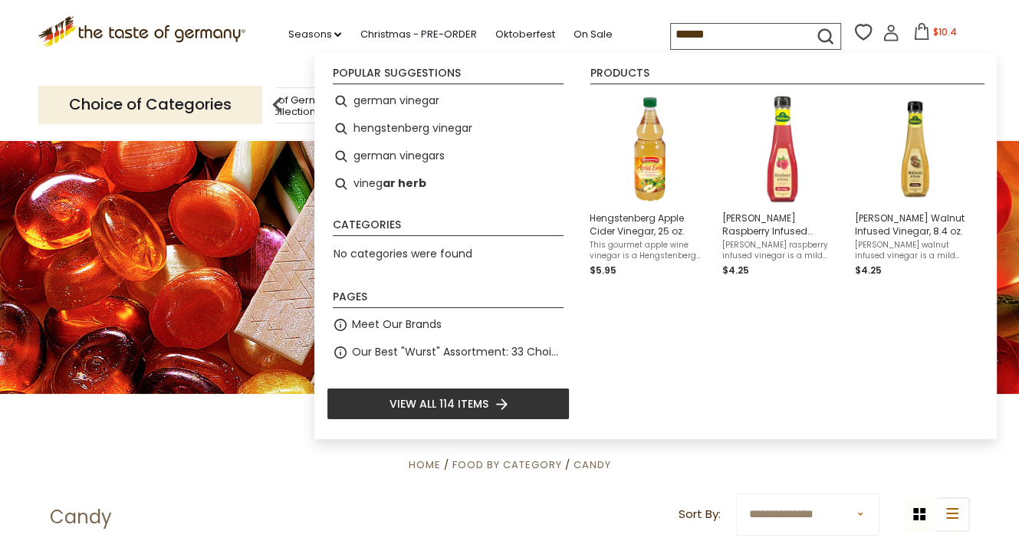
type input "*******"
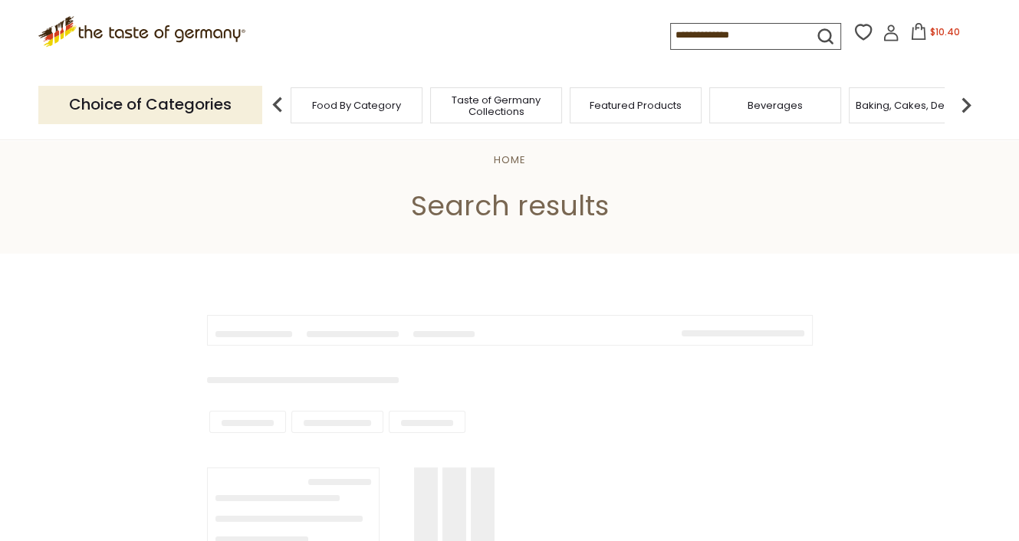
type input "*******"
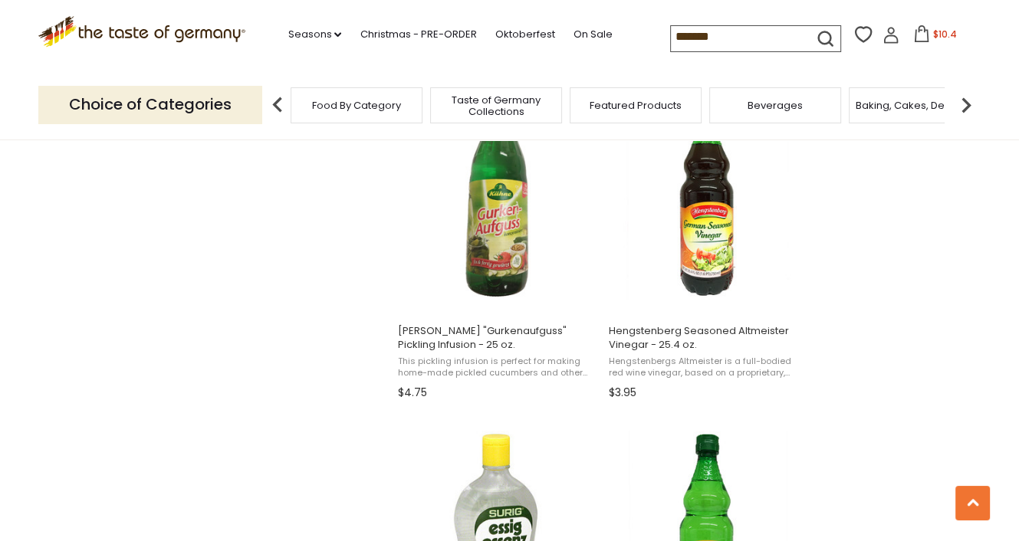
scroll to position [1686, 0]
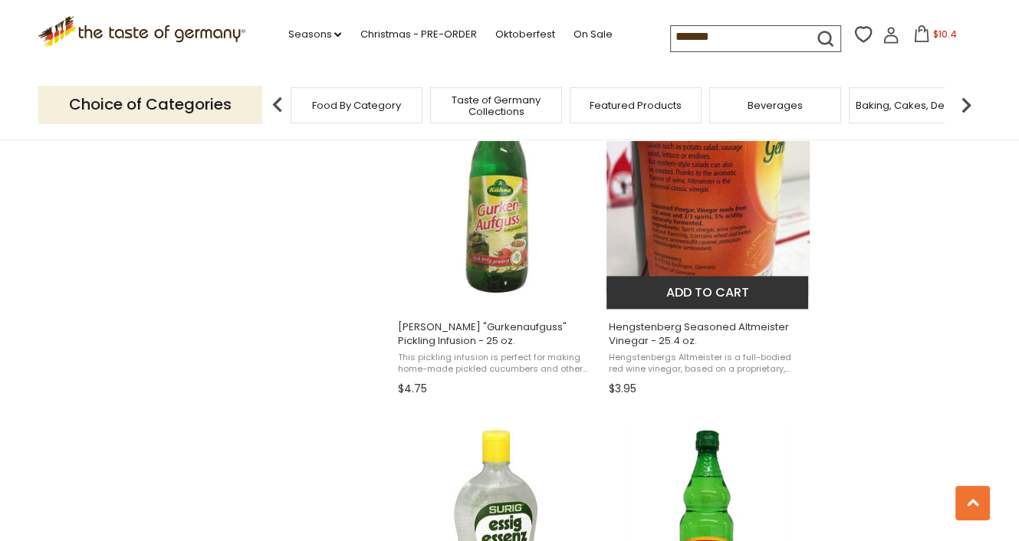
click at [720, 320] on span "Hengstenberg Seasoned Altmeister Vinegar - 25.4 oz." at bounding box center [708, 334] width 199 height 28
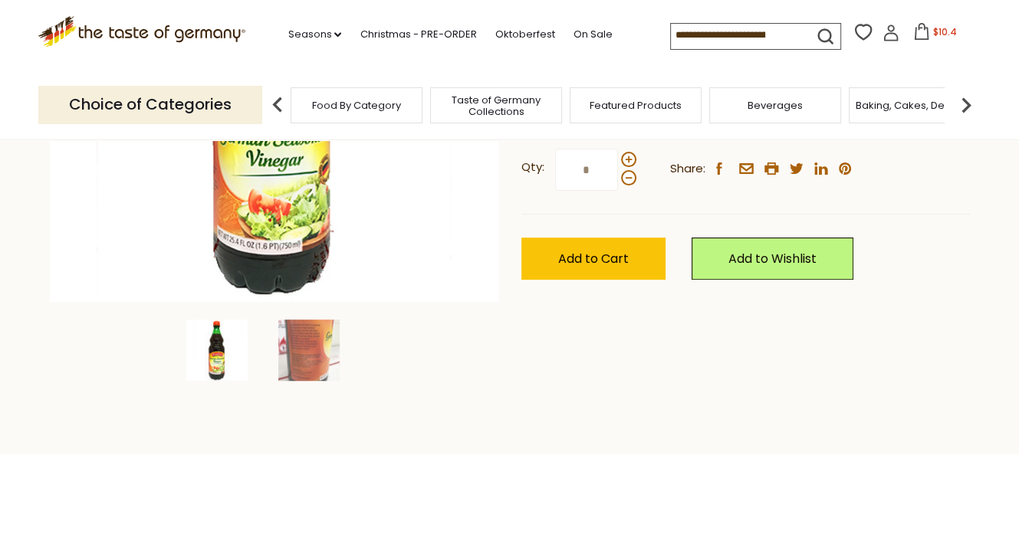
scroll to position [383, 0]
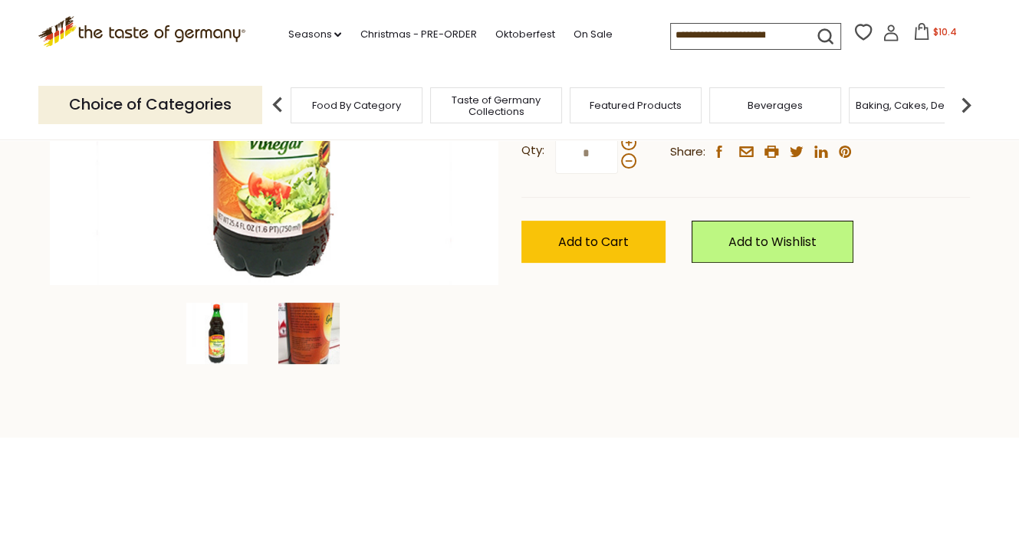
click at [307, 327] on img at bounding box center [308, 333] width 61 height 61
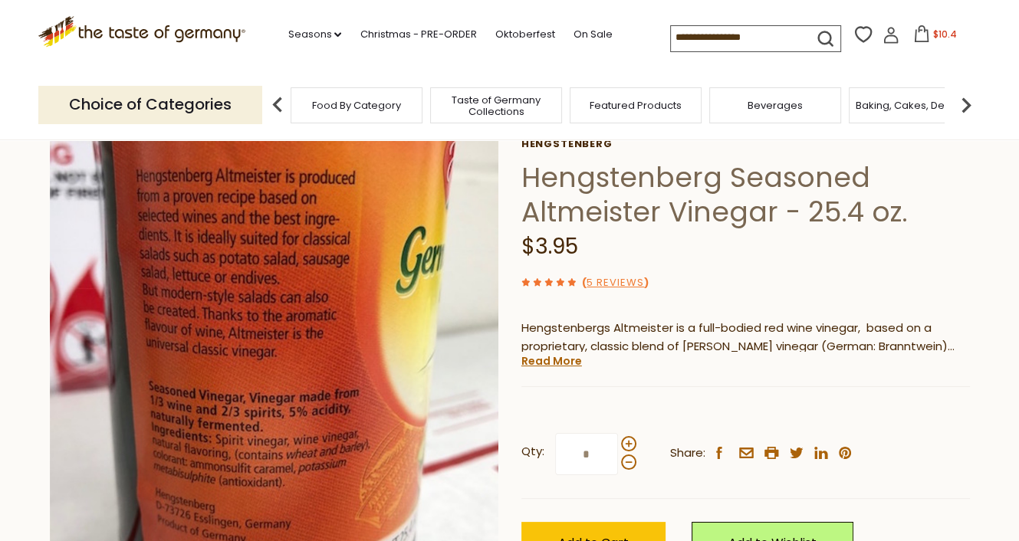
scroll to position [0, 0]
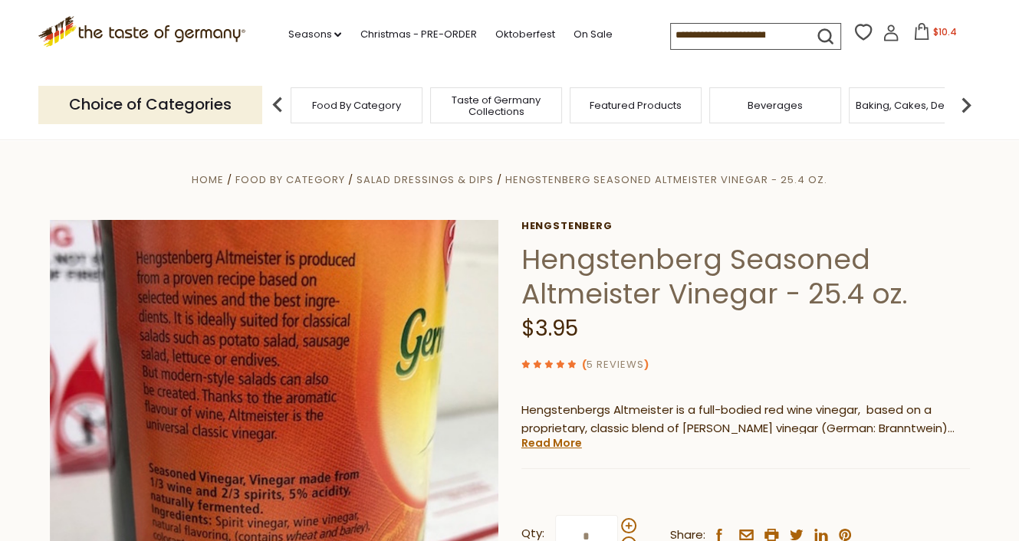
click at [625, 363] on link "5 Reviews" at bounding box center [614, 365] width 57 height 16
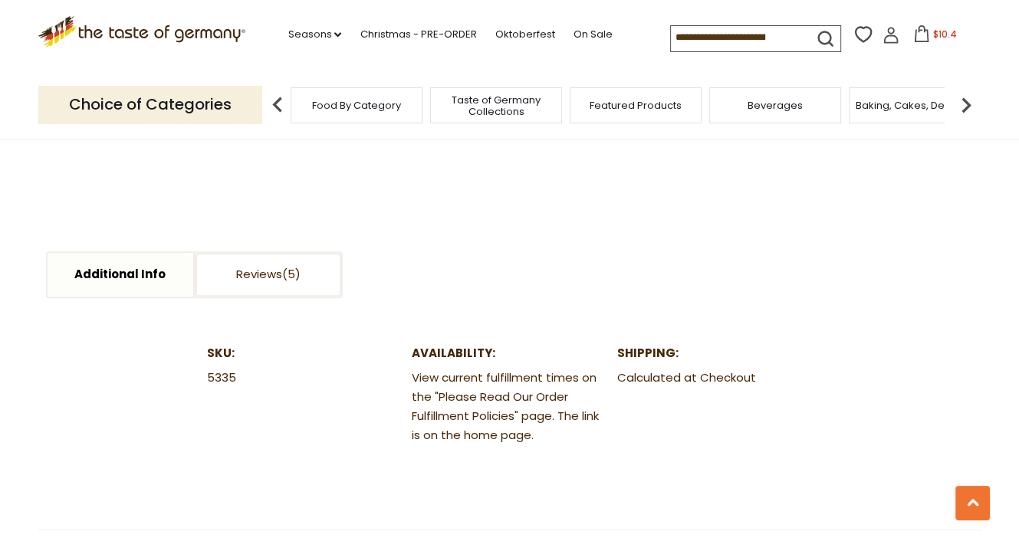
scroll to position [690, 0]
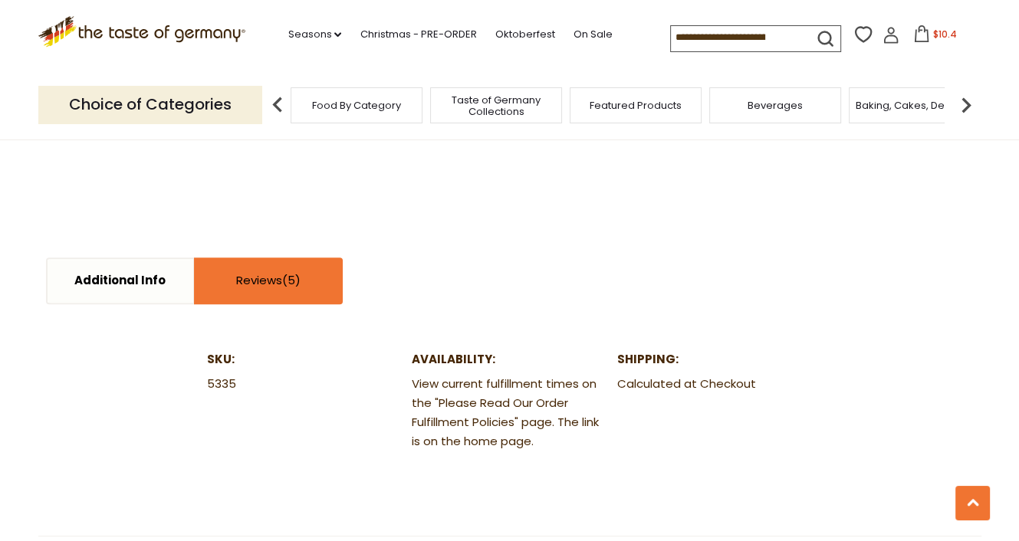
click at [261, 284] on link "Reviews" at bounding box center [268, 281] width 146 height 44
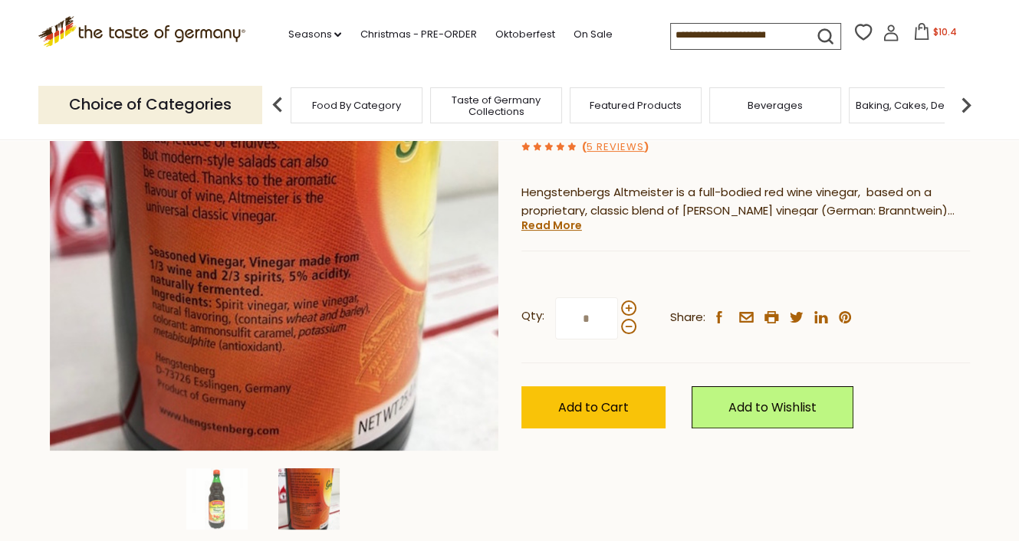
scroll to position [307, 0]
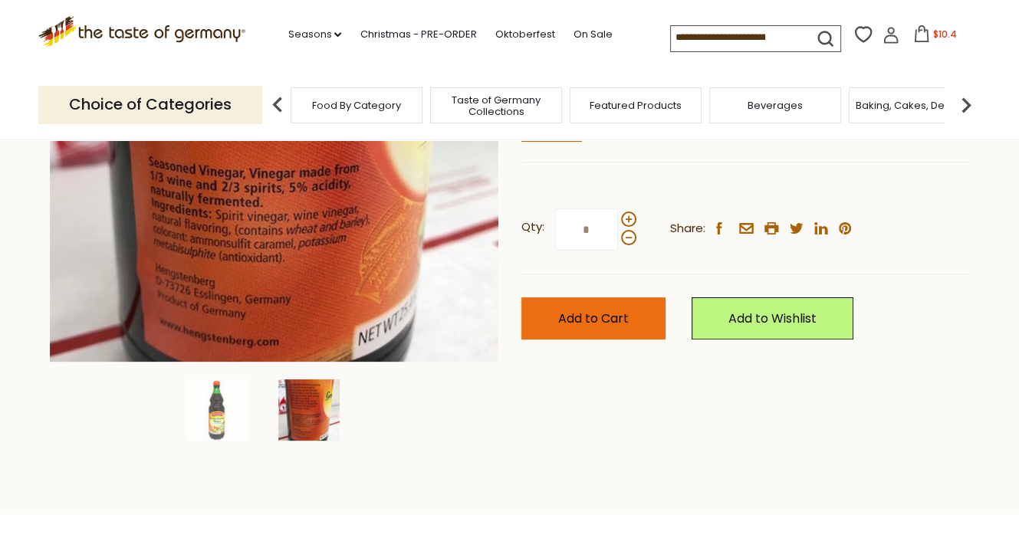
click at [594, 316] on span "Add to Cart" at bounding box center [593, 319] width 71 height 18
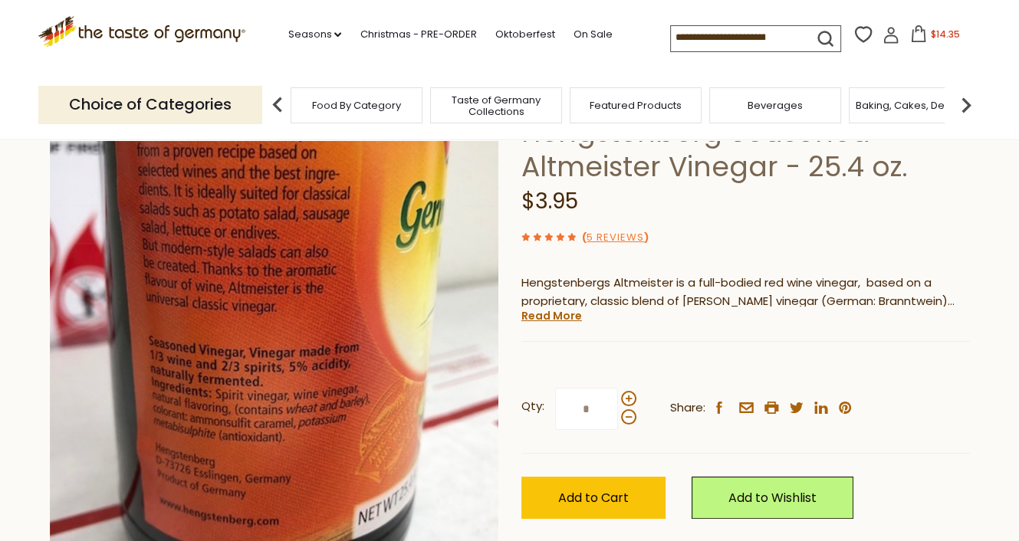
scroll to position [153, 0]
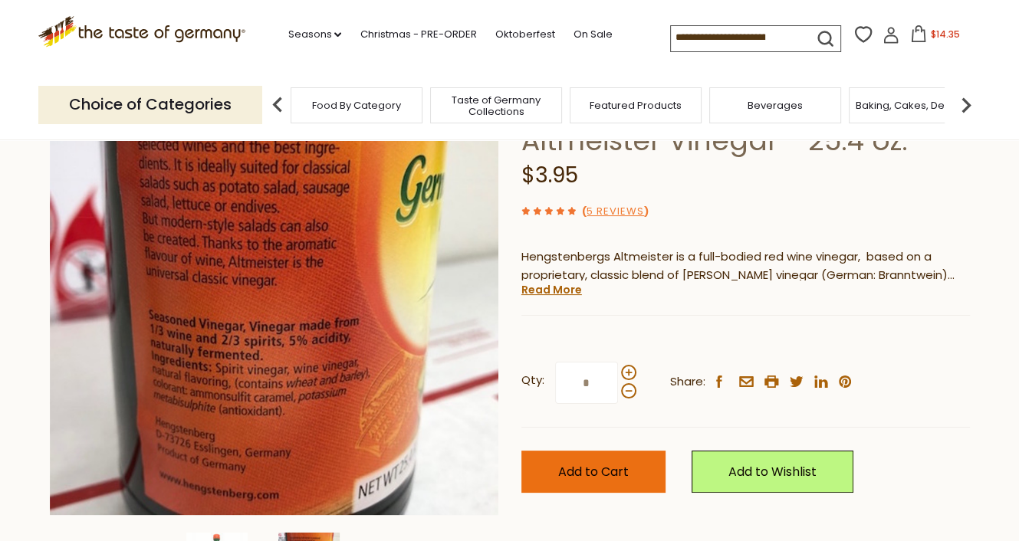
click at [602, 464] on span "Add to Cart" at bounding box center [593, 472] width 71 height 18
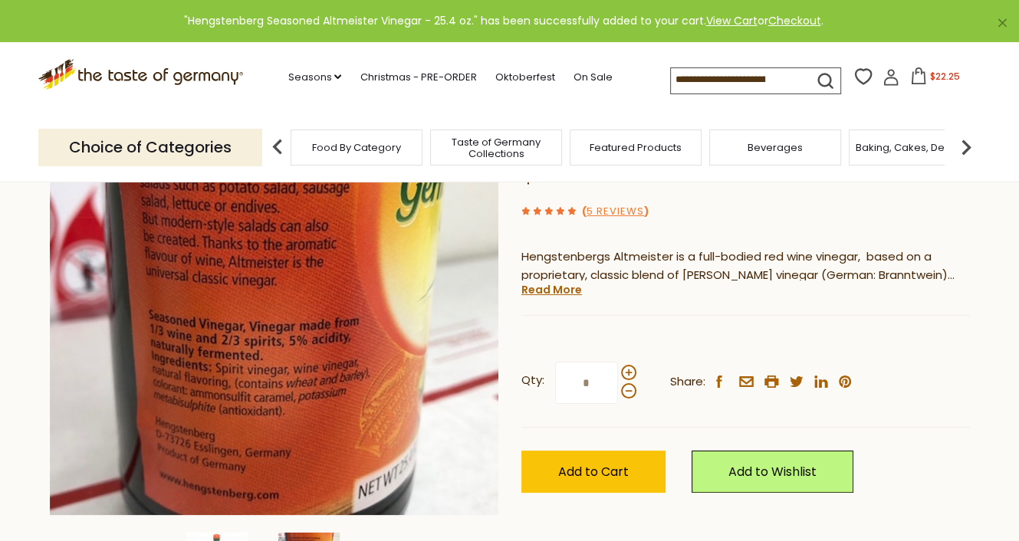
click at [944, 77] on span "$22.25" at bounding box center [945, 76] width 30 height 13
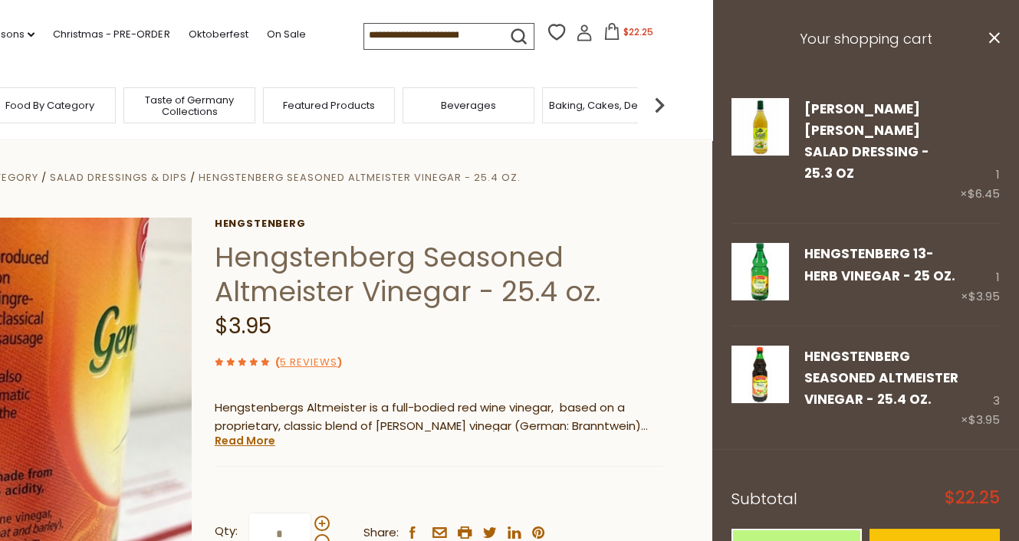
scroll to position [0, 0]
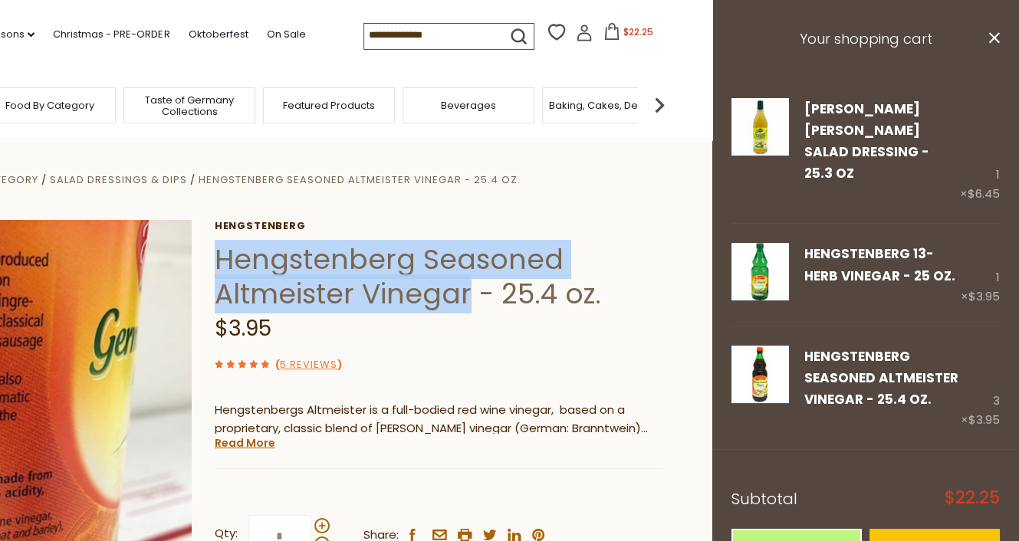
drag, startPoint x: 218, startPoint y: 252, endPoint x: 466, endPoint y: 293, distance: 251.7
click at [466, 293] on h1 "Hengstenberg Seasoned Altmeister Vinegar - 25.4 oz." at bounding box center [439, 276] width 448 height 69
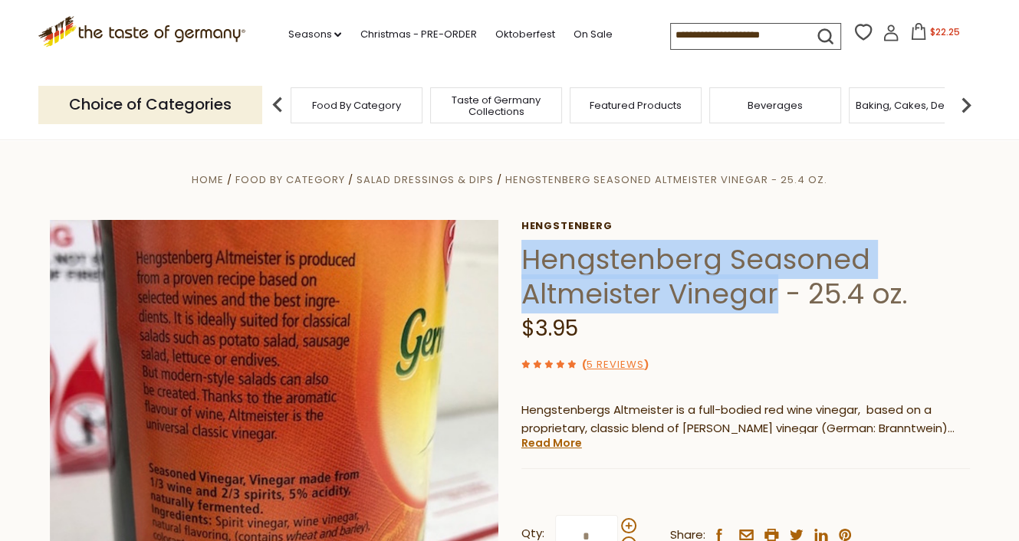
copy h1 "Hengstenberg Seasoned Altmeister Vinegar"
click at [938, 31] on span "$22.25" at bounding box center [945, 31] width 30 height 13
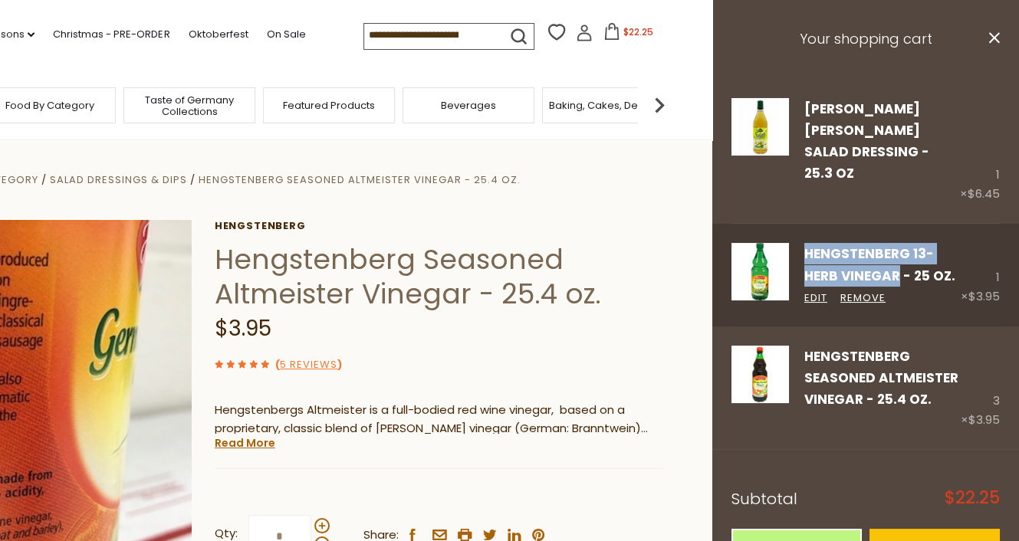
drag, startPoint x: 800, startPoint y: 206, endPoint x: 899, endPoint y: 228, distance: 101.4
click at [899, 243] on div "Hengstenberg 13-Herb Vinegar - 25 oz. Edit Remove" at bounding box center [875, 274] width 172 height 63
copy link "Hengstenberg 13-Herb Vinegar"
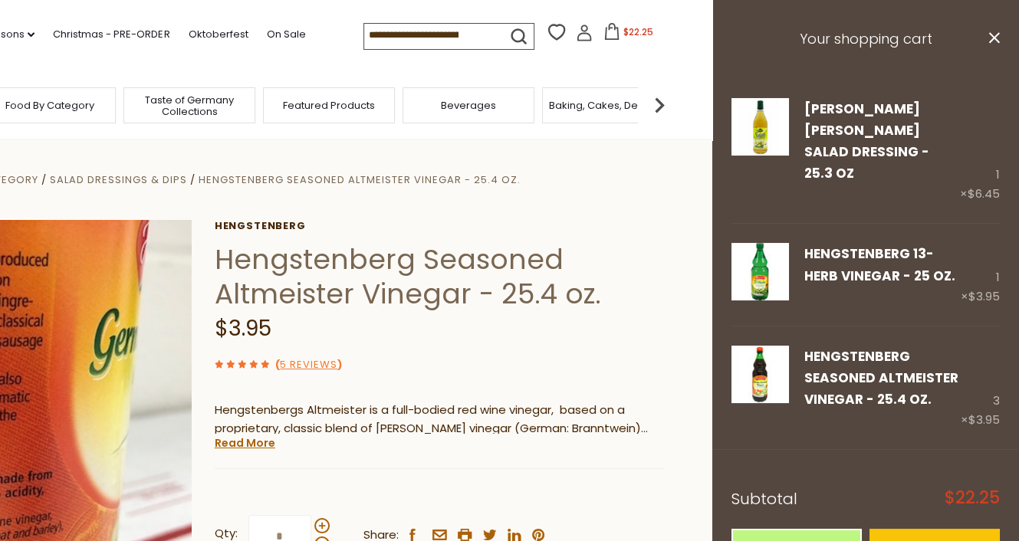
click at [988, 38] on h3 "Your shopping cart" at bounding box center [865, 39] width 307 height 79
click at [988, 34] on icon "close" at bounding box center [993, 37] width 11 height 11
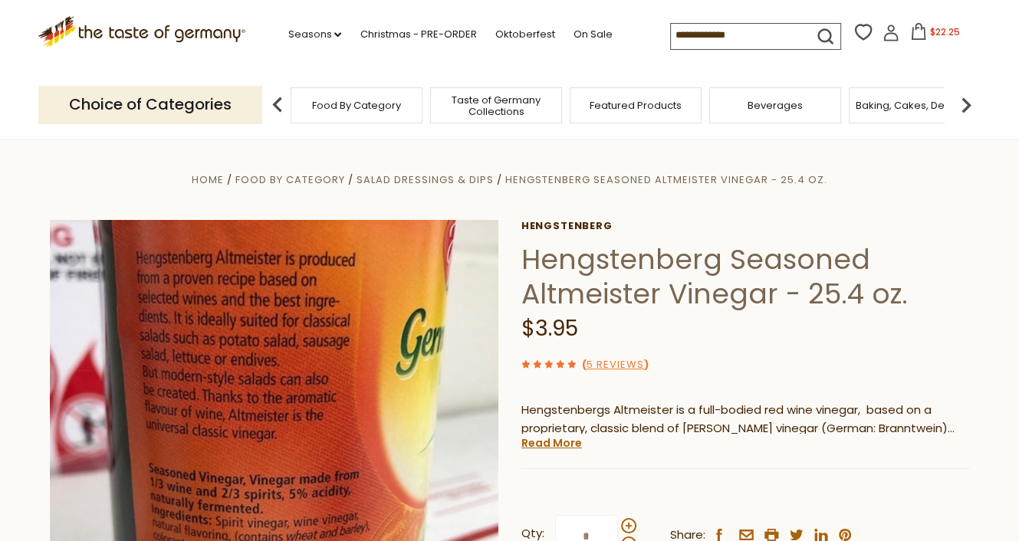
click at [943, 31] on span "$22.25" at bounding box center [945, 31] width 30 height 13
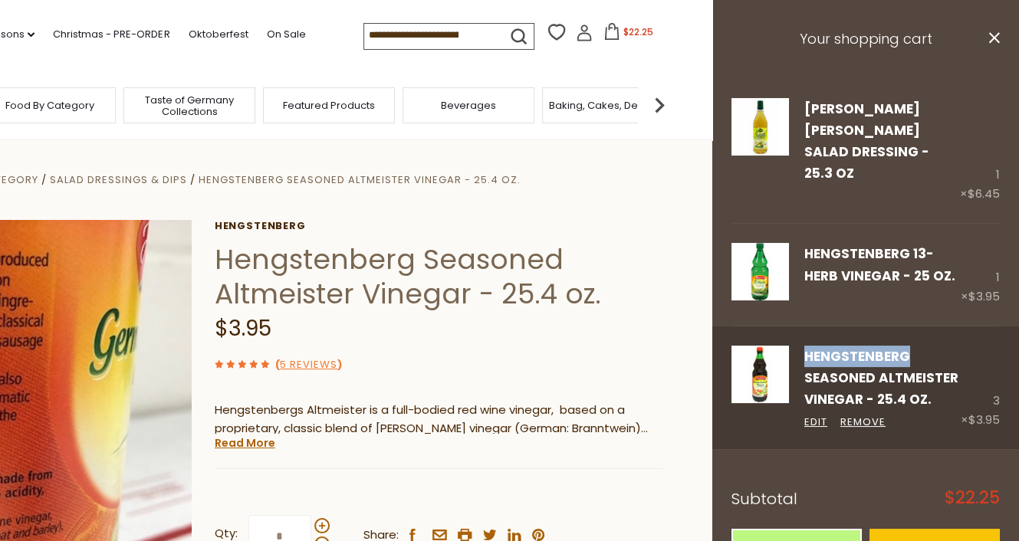
drag, startPoint x: 916, startPoint y: 309, endPoint x: 803, endPoint y: 306, distance: 112.7
click at [803, 346] on div "Hengstenberg Seasoned Altmeister Vinegar - 25.4 oz. Edit Remove" at bounding box center [875, 388] width 172 height 85
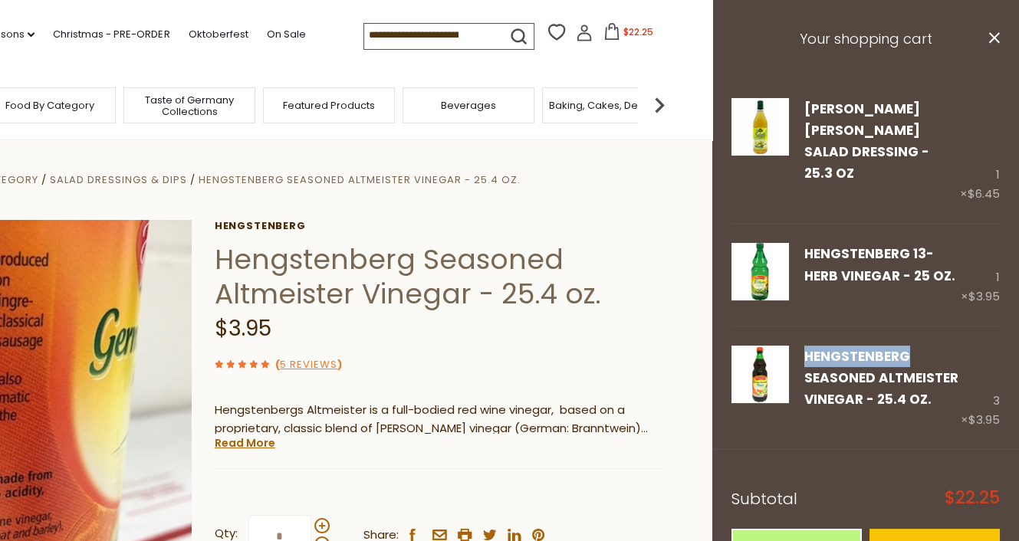
copy link "Hengstenberg"
click at [467, 34] on input at bounding box center [429, 34] width 130 height 21
paste input "**********"
type input "**********"
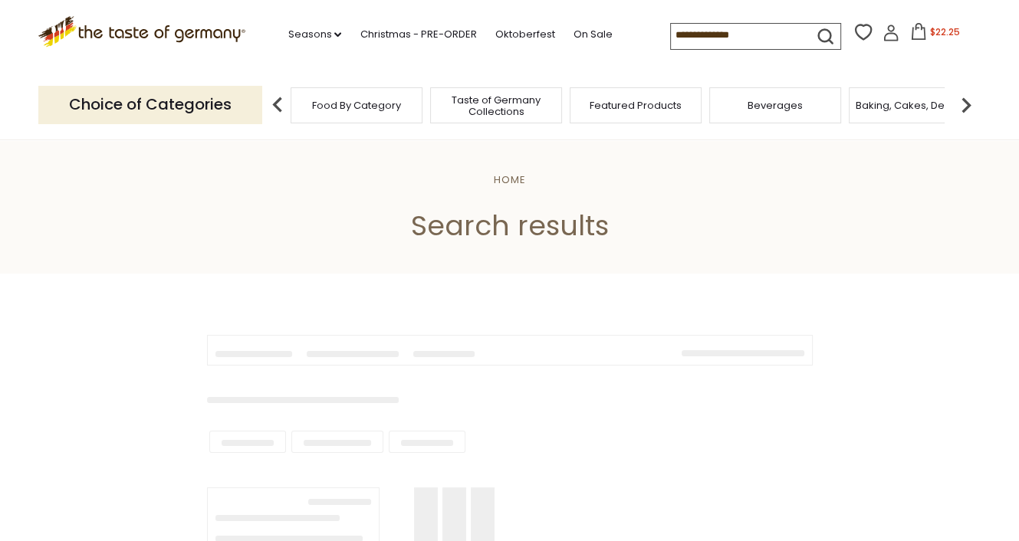
type input "**********"
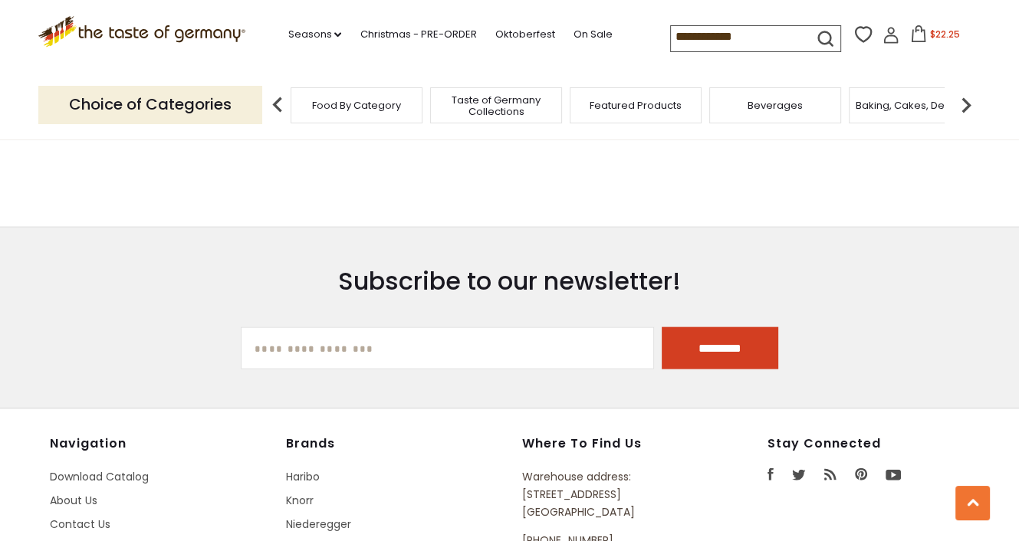
scroll to position [2913, 0]
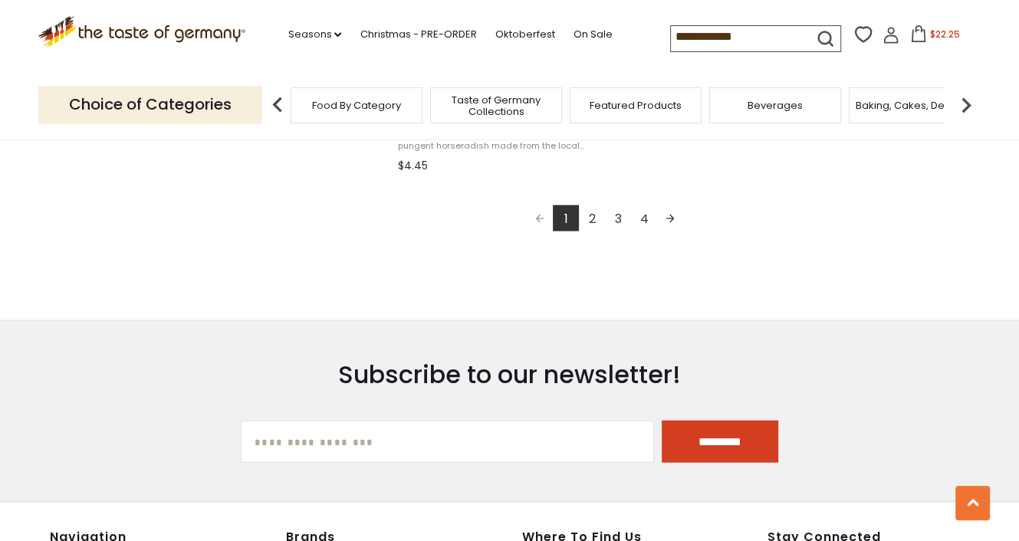
click at [590, 220] on link "2" at bounding box center [592, 218] width 26 height 26
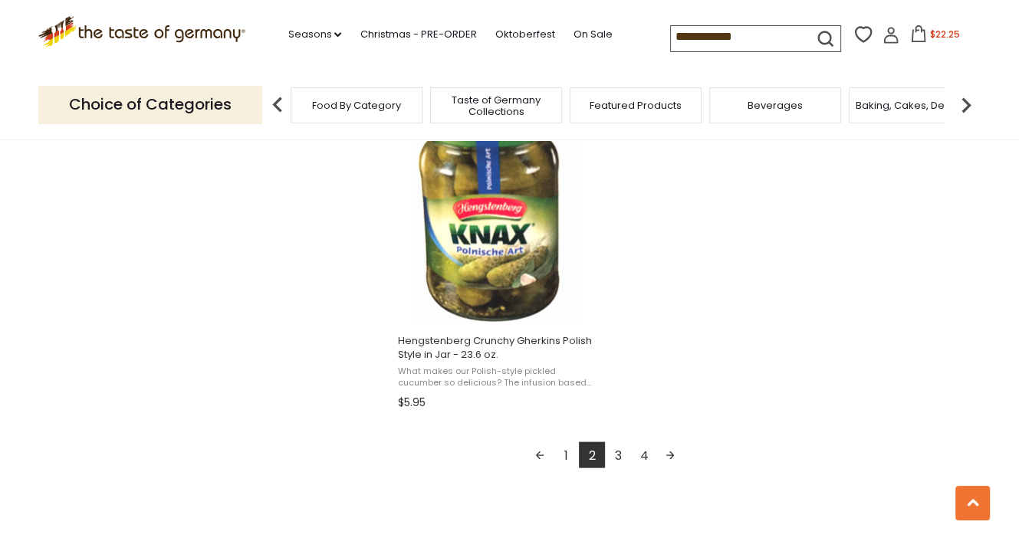
scroll to position [2760, 0]
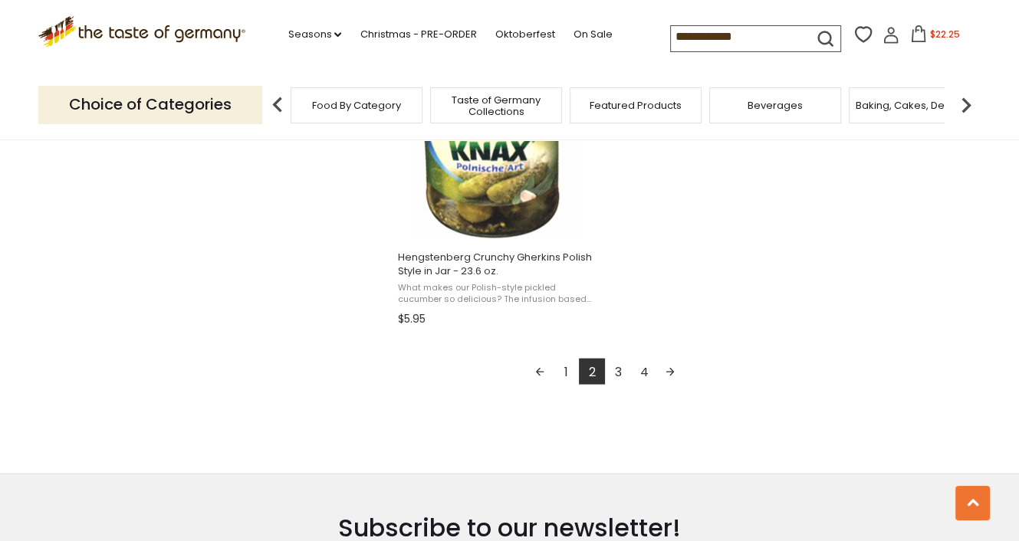
click at [622, 372] on link "3" at bounding box center [618, 372] width 26 height 26
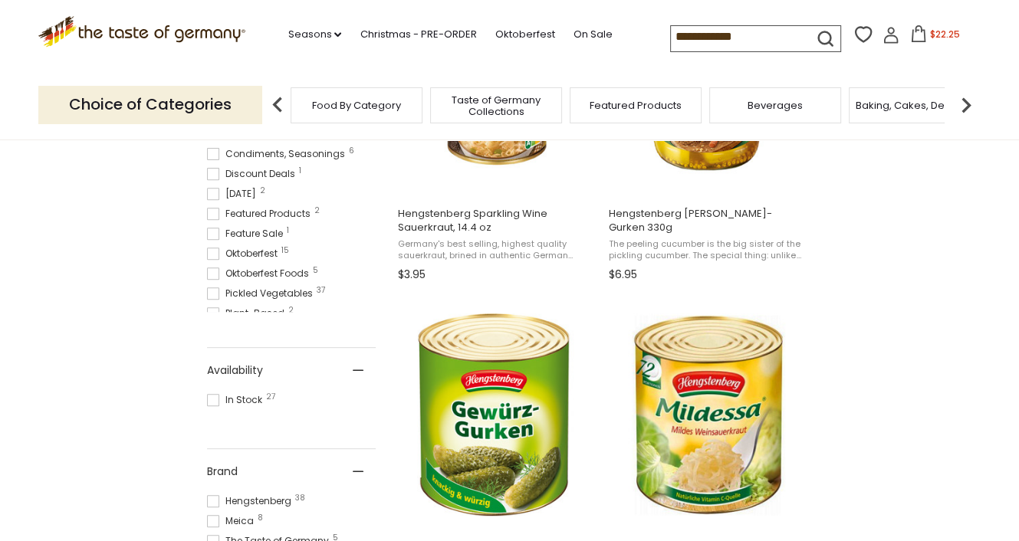
scroll to position [460, 0]
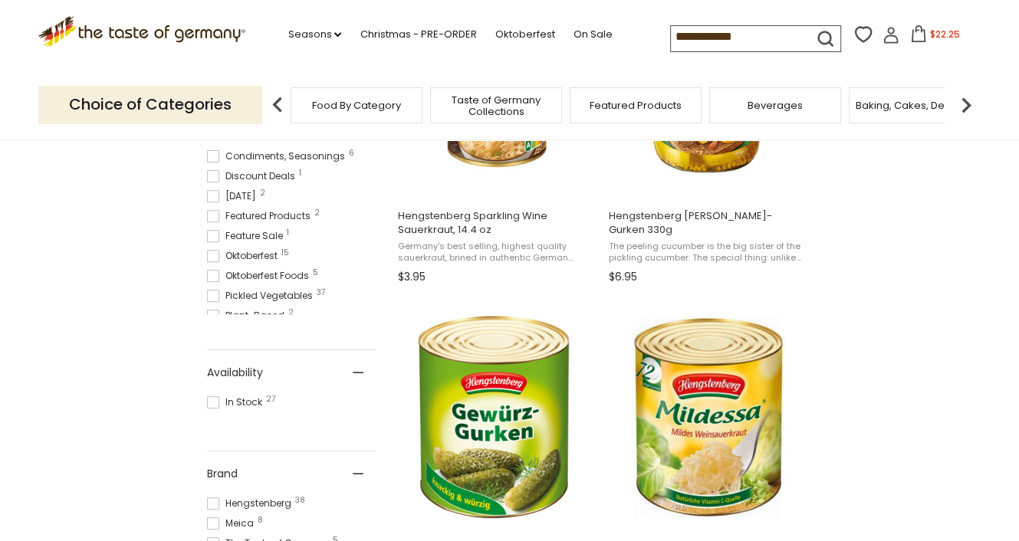
click at [932, 29] on span "$22.25" at bounding box center [945, 34] width 30 height 13
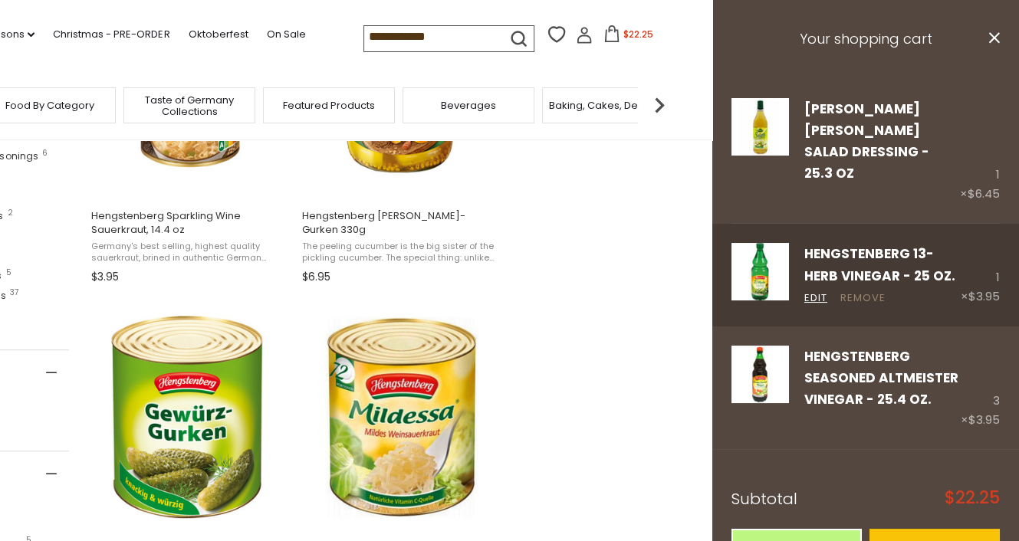
click at [869, 291] on link "Remove" at bounding box center [862, 299] width 45 height 16
click at [859, 291] on link "Remove" at bounding box center [862, 299] width 45 height 16
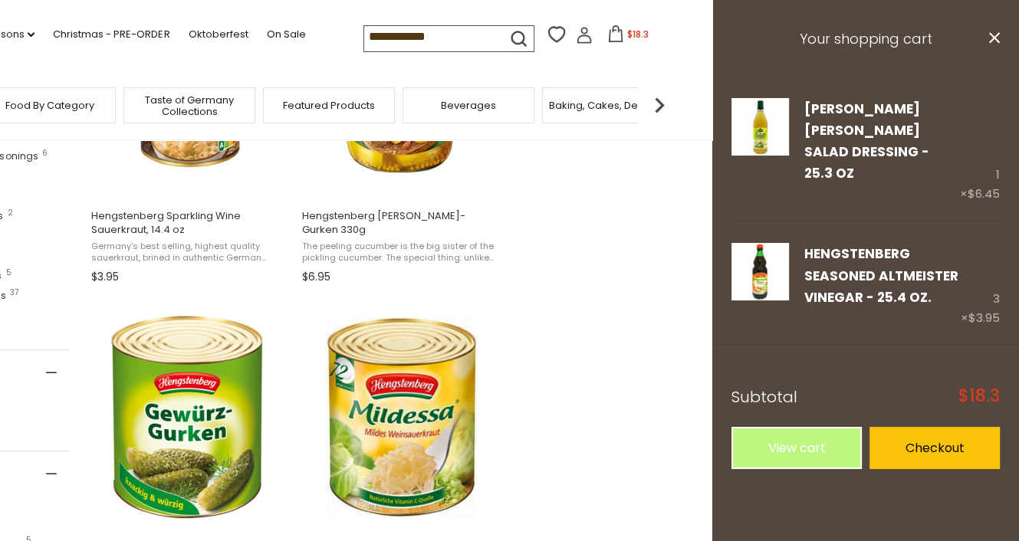
click at [941, 427] on link "Checkout" at bounding box center [934, 448] width 130 height 42
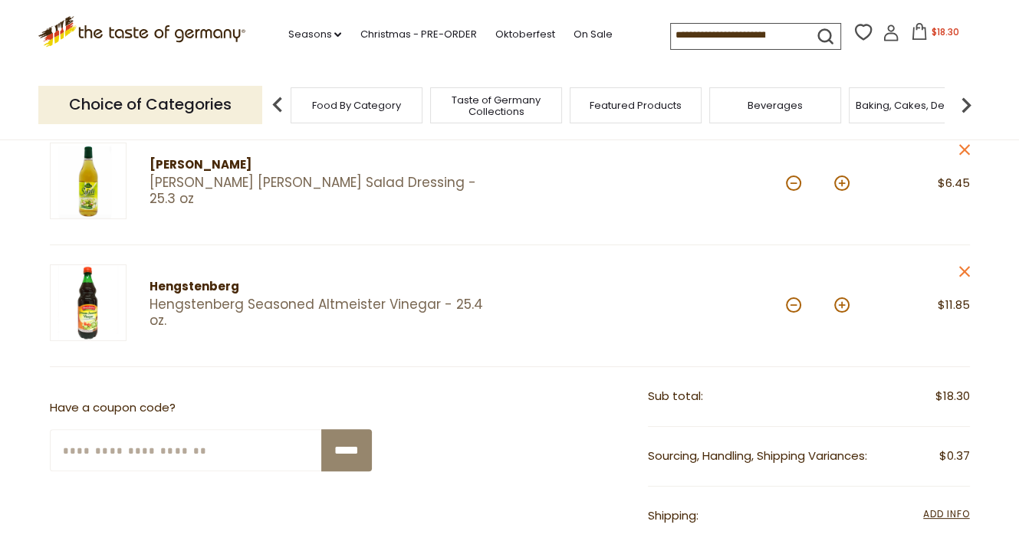
scroll to position [230, 0]
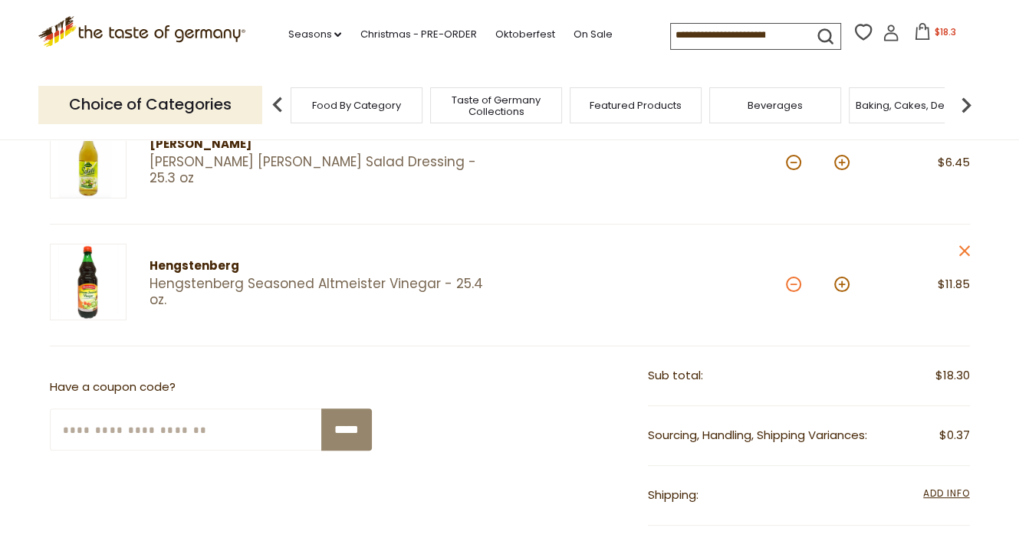
click at [797, 285] on button at bounding box center [793, 284] width 15 height 15
type input "*"
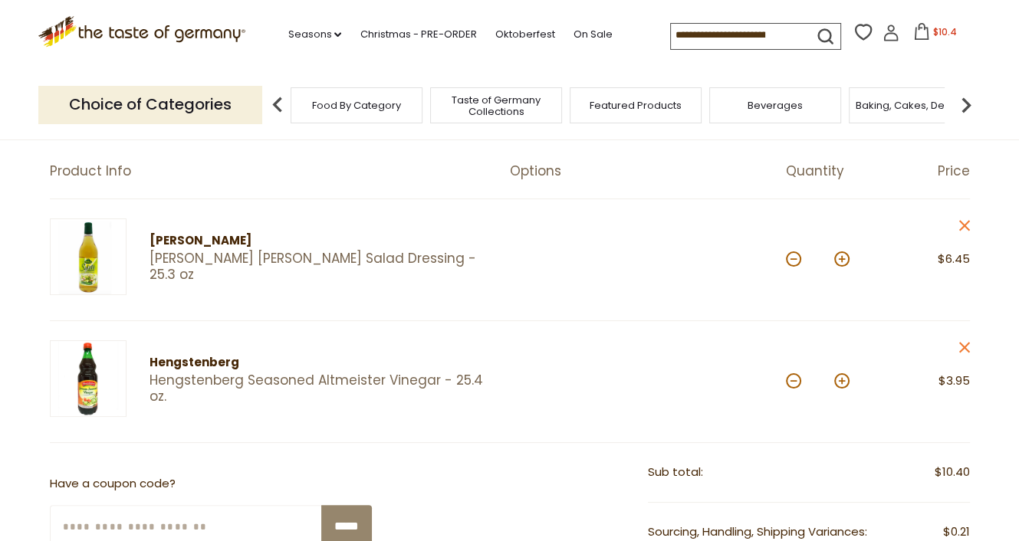
scroll to position [0, 0]
